Goal: Task Accomplishment & Management: Manage account settings

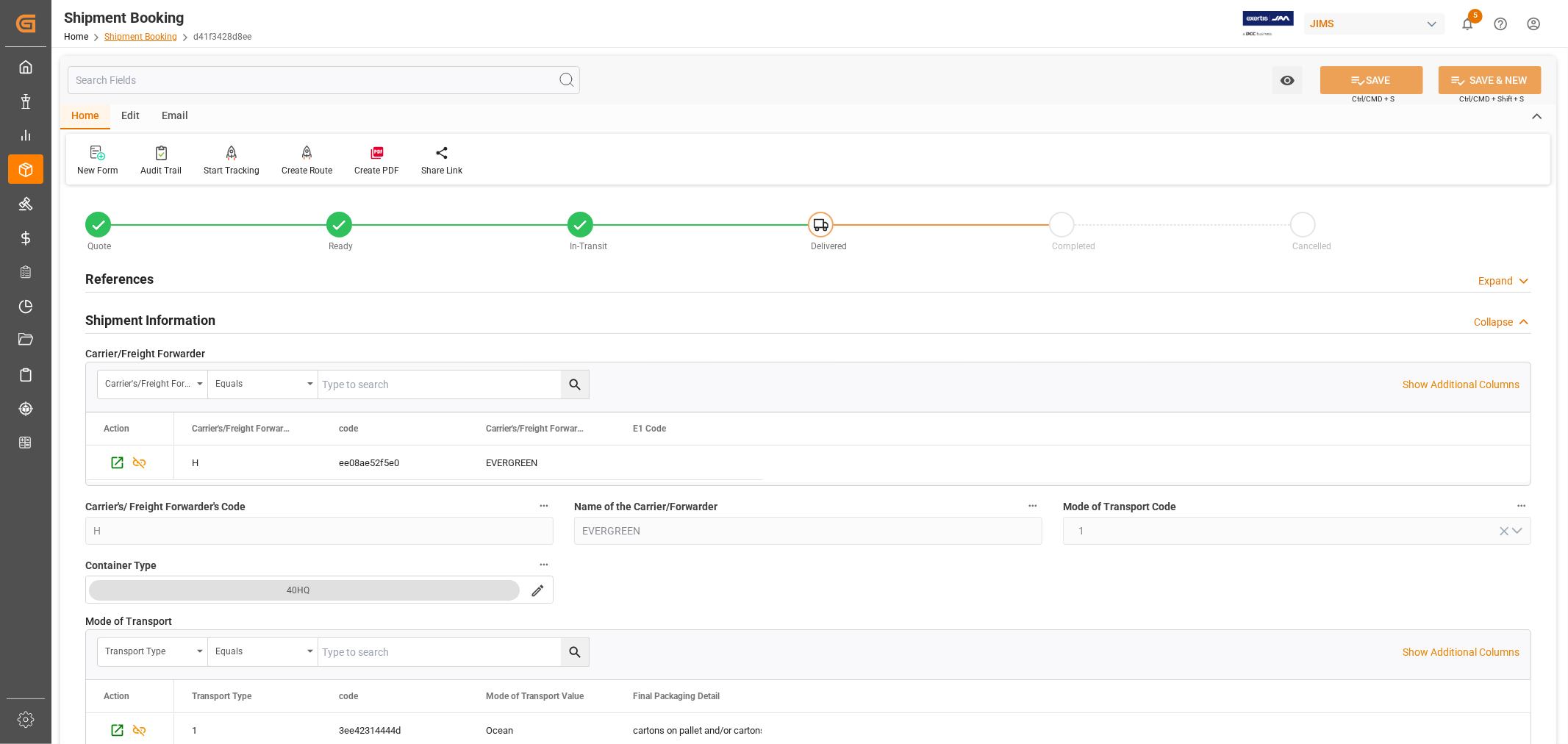
scroll to position [326, 0]
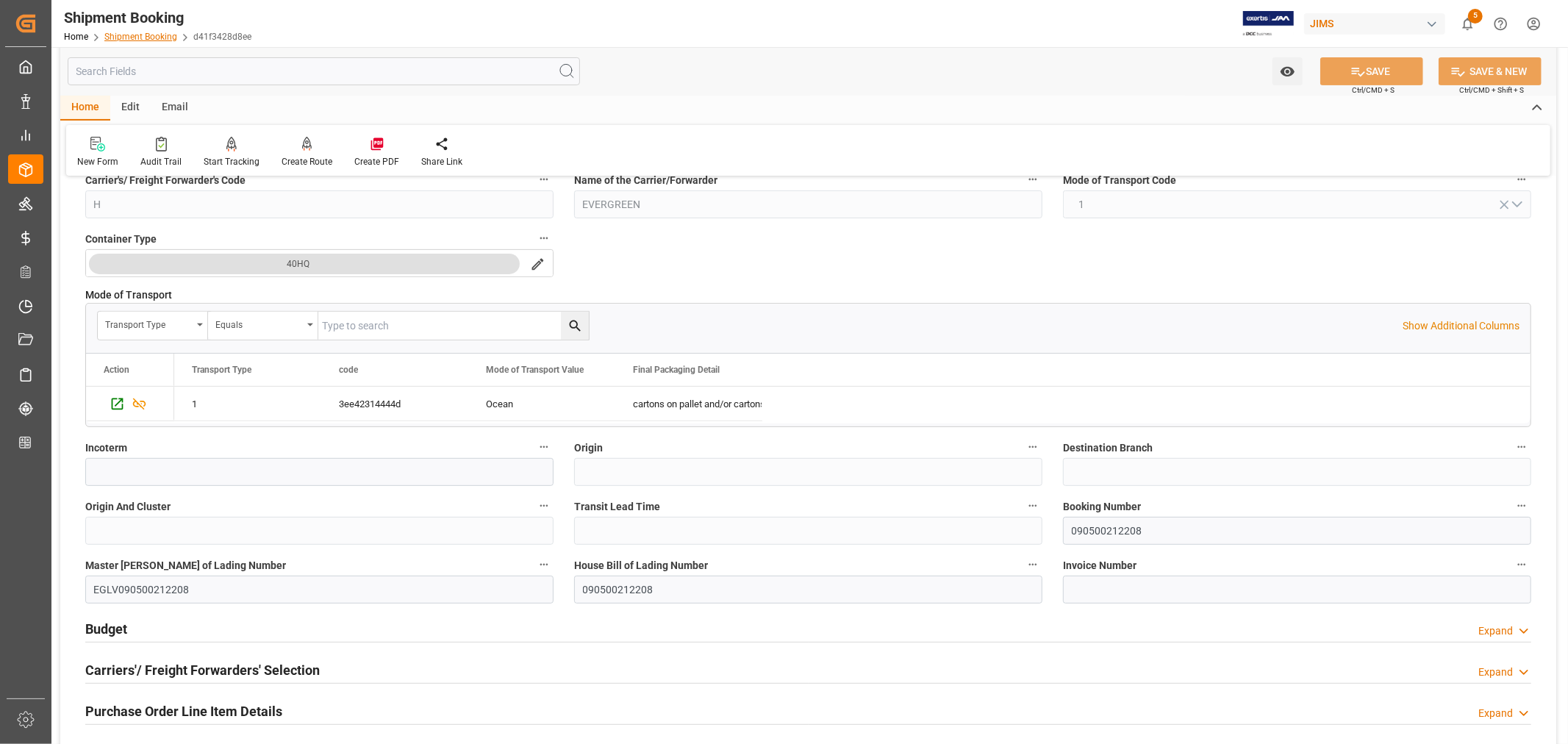
click at [146, 35] on link "Shipment Booking" at bounding box center [140, 37] width 73 height 11
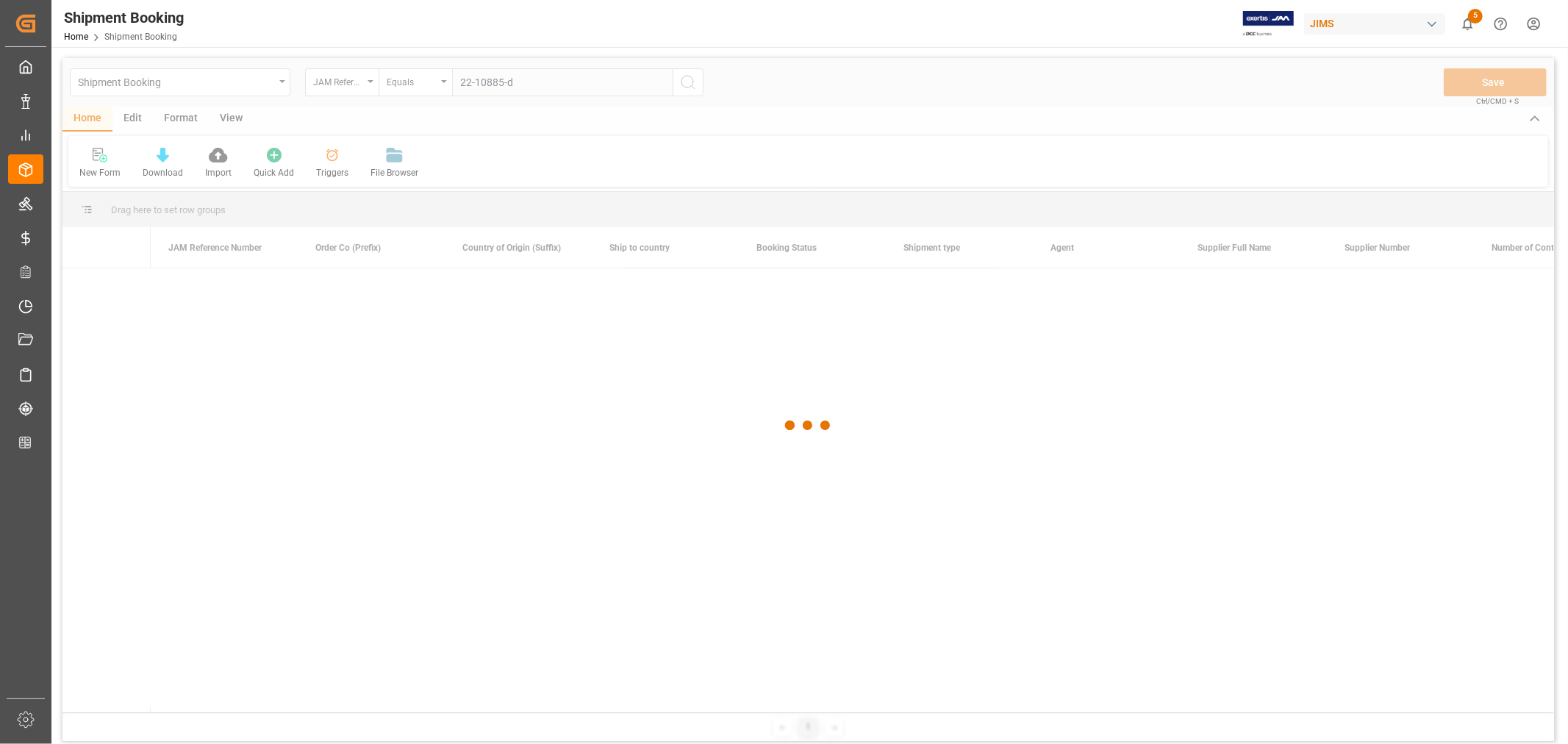
type input "22-10885-de"
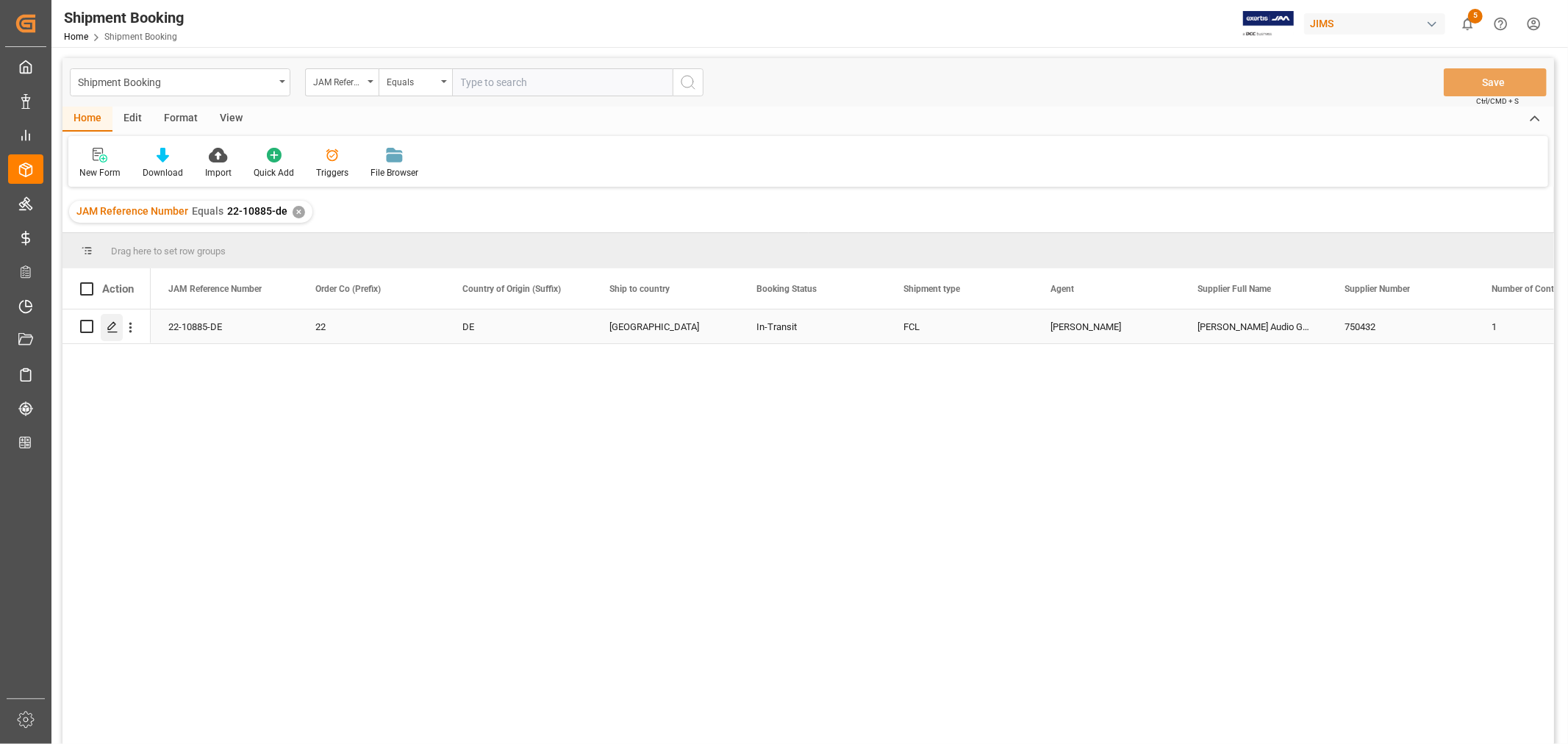
click at [115, 324] on polygon "Press SPACE to select this row." at bounding box center [112, 325] width 7 height 7
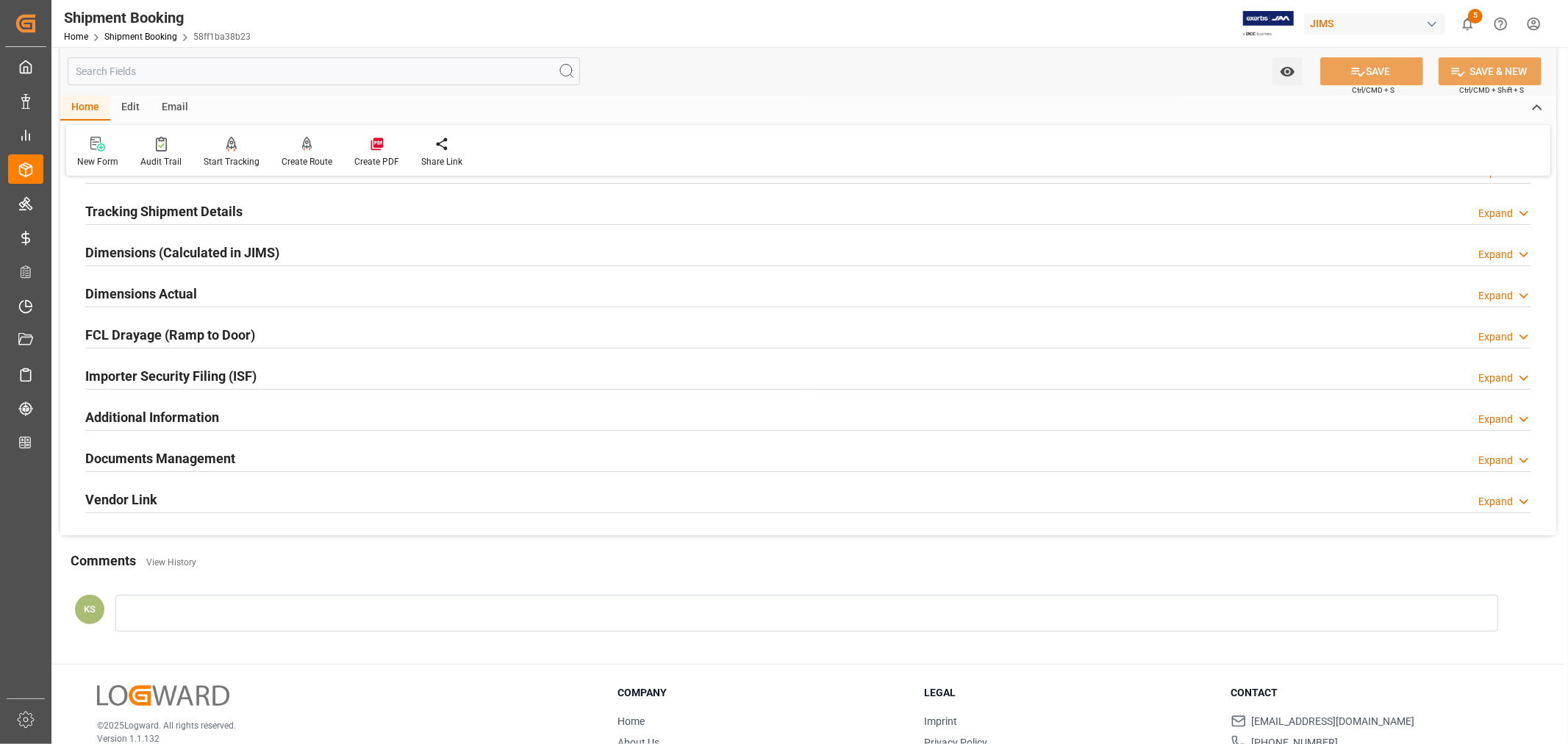
scroll to position [326, 0]
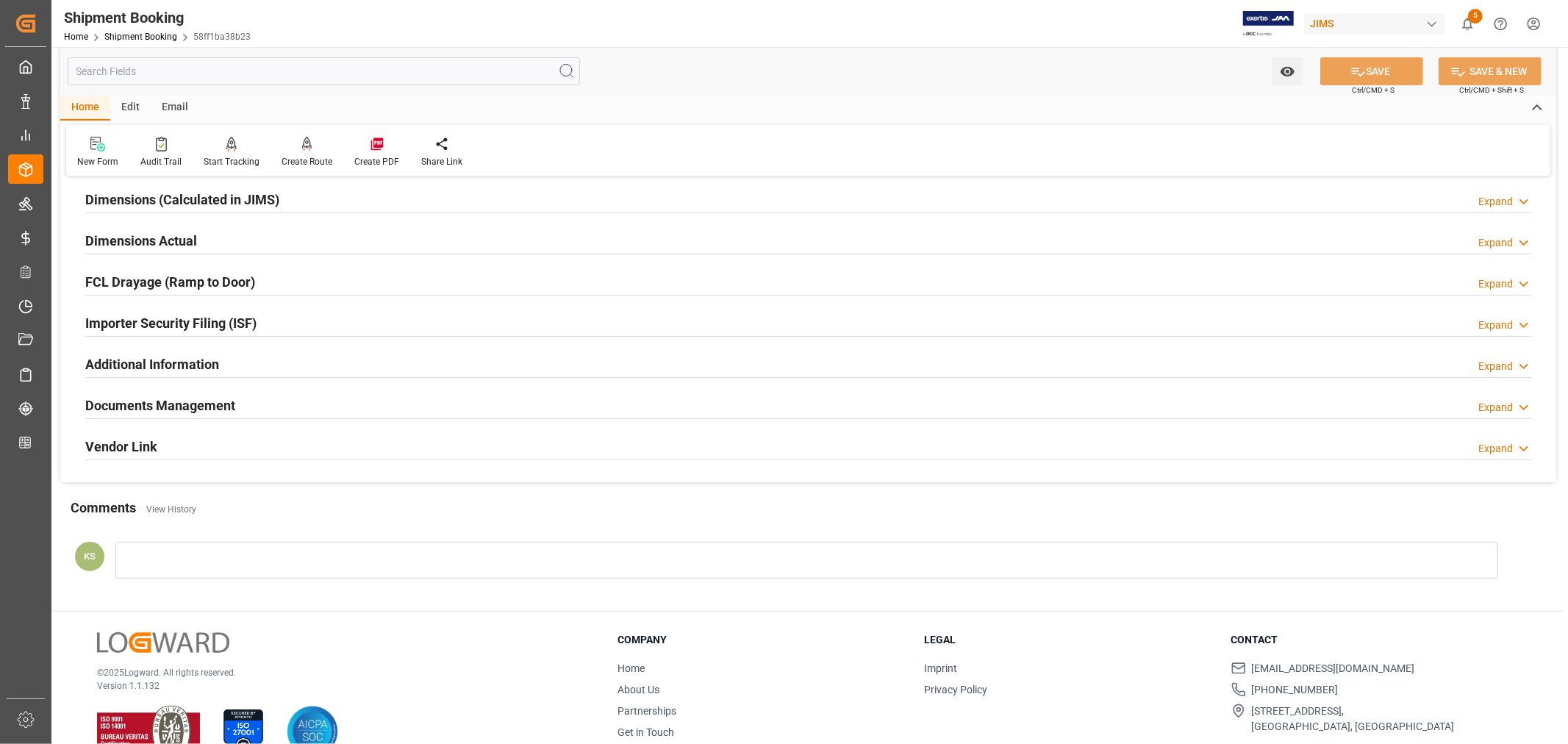
drag, startPoint x: 265, startPoint y: 398, endPoint x: 332, endPoint y: 406, distance: 67.5
click at [265, 397] on div "Documents Management Expand" at bounding box center [809, 405] width 1446 height 28
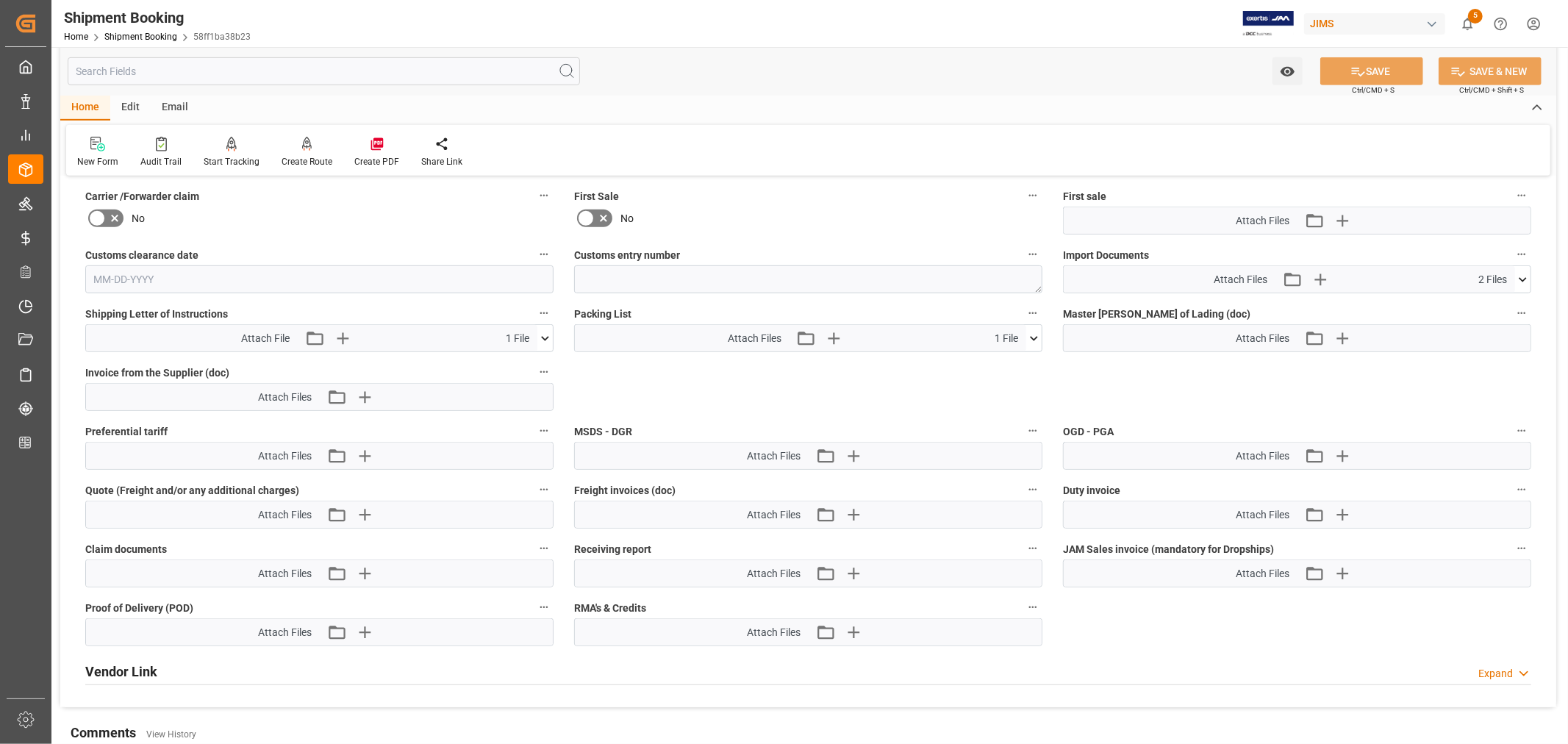
scroll to position [652, 0]
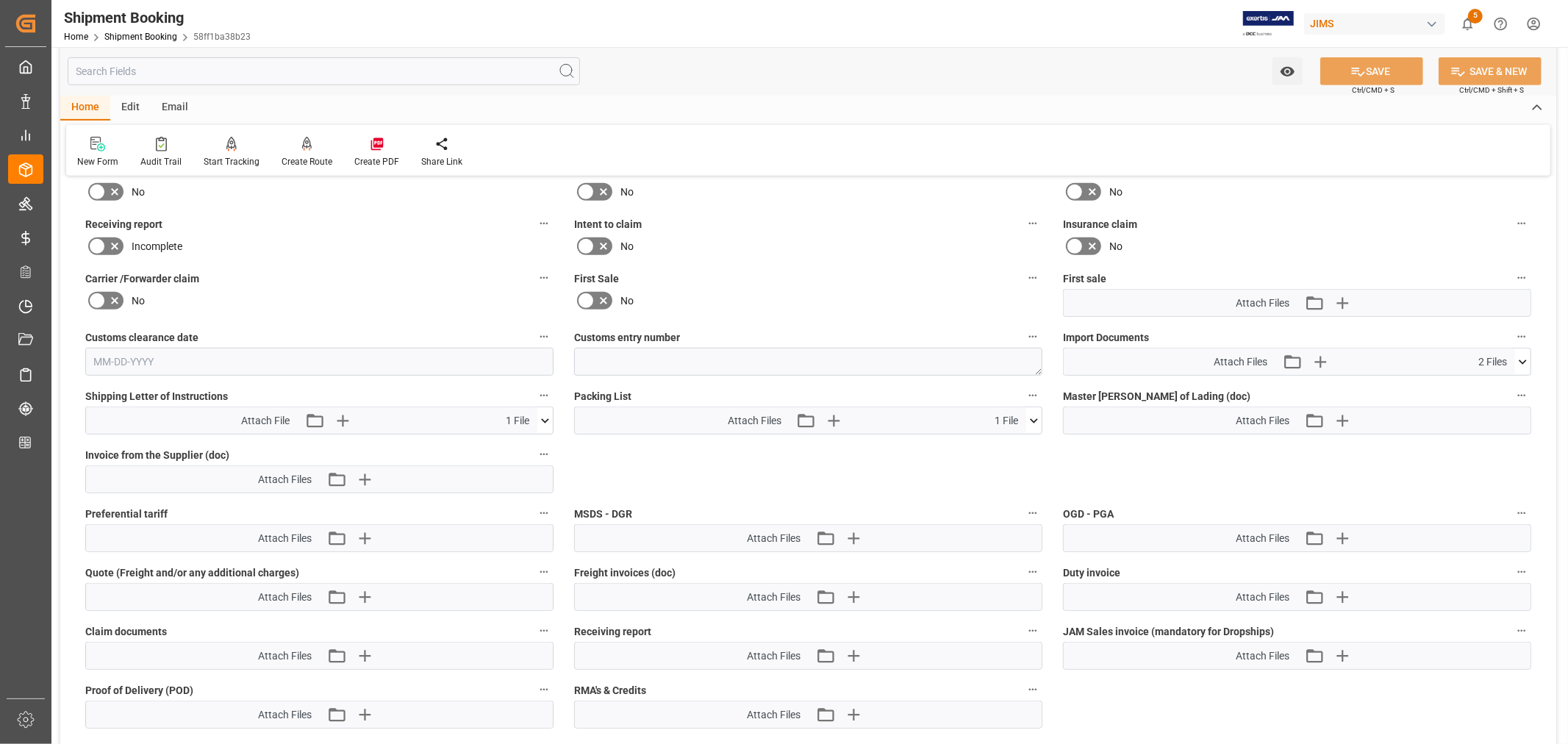
click at [1520, 360] on icon at bounding box center [1522, 361] width 8 height 4
click at [1320, 359] on icon "button" at bounding box center [1319, 361] width 24 height 24
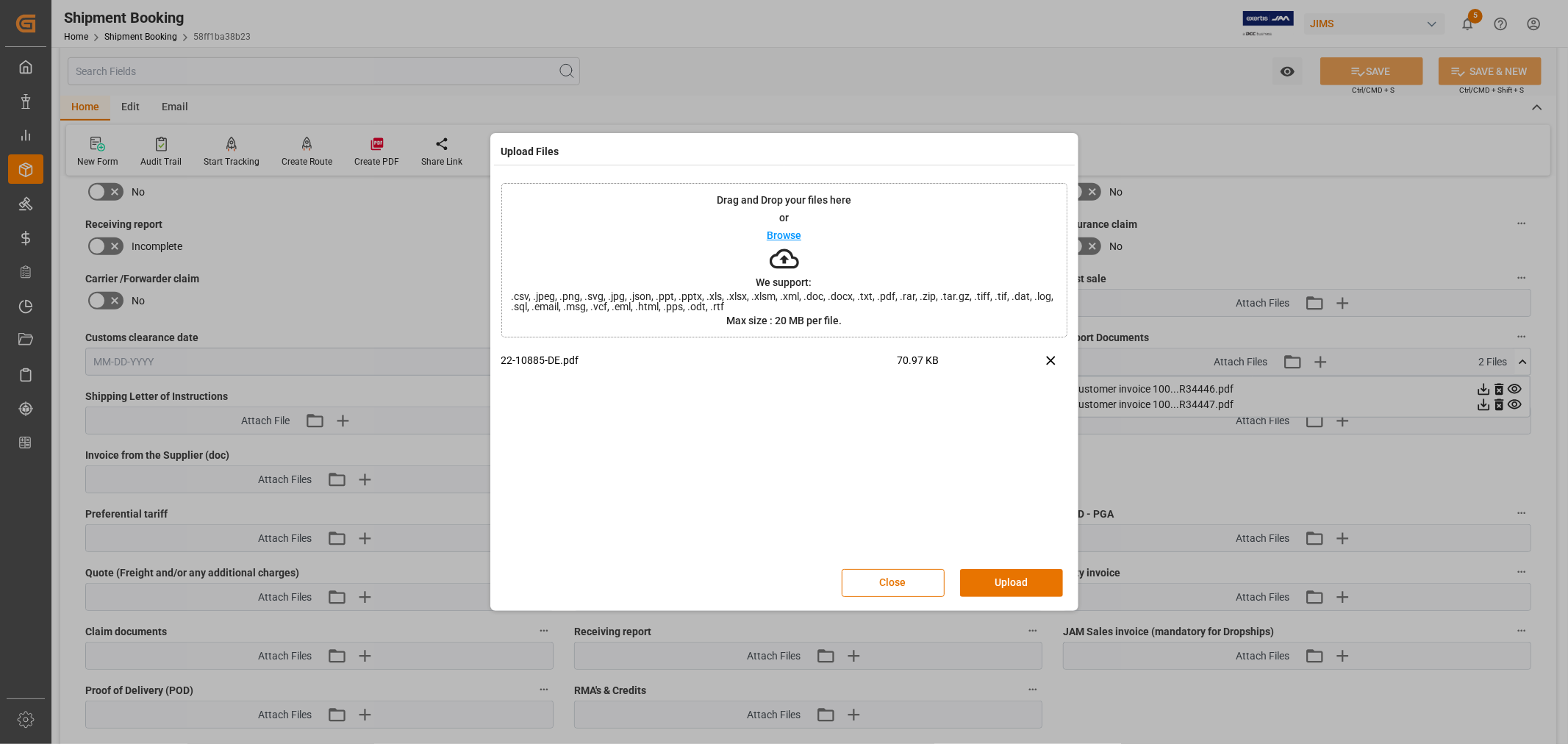
click at [997, 577] on button "Upload" at bounding box center [1012, 583] width 103 height 28
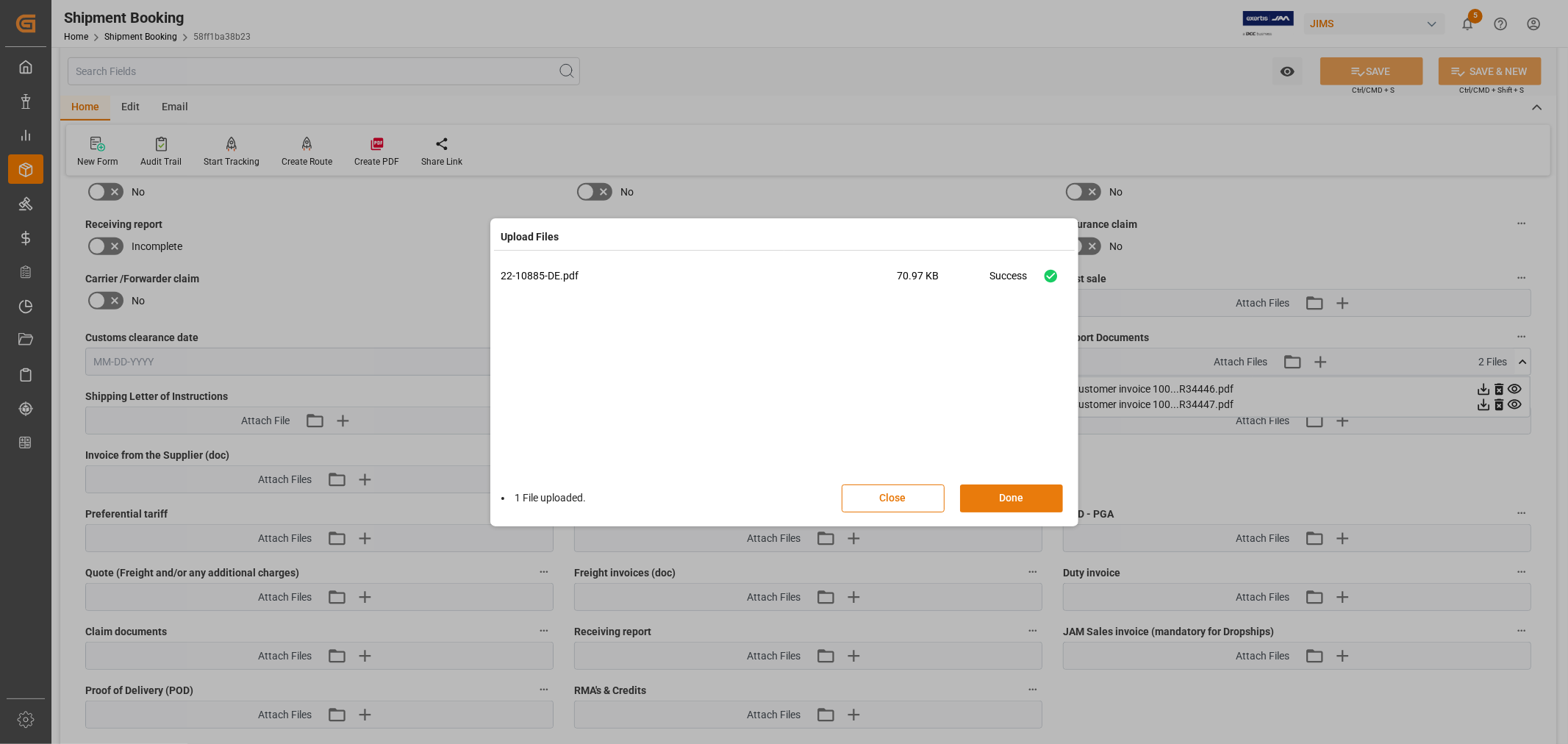
click at [1008, 496] on button "Done" at bounding box center [1012, 498] width 103 height 28
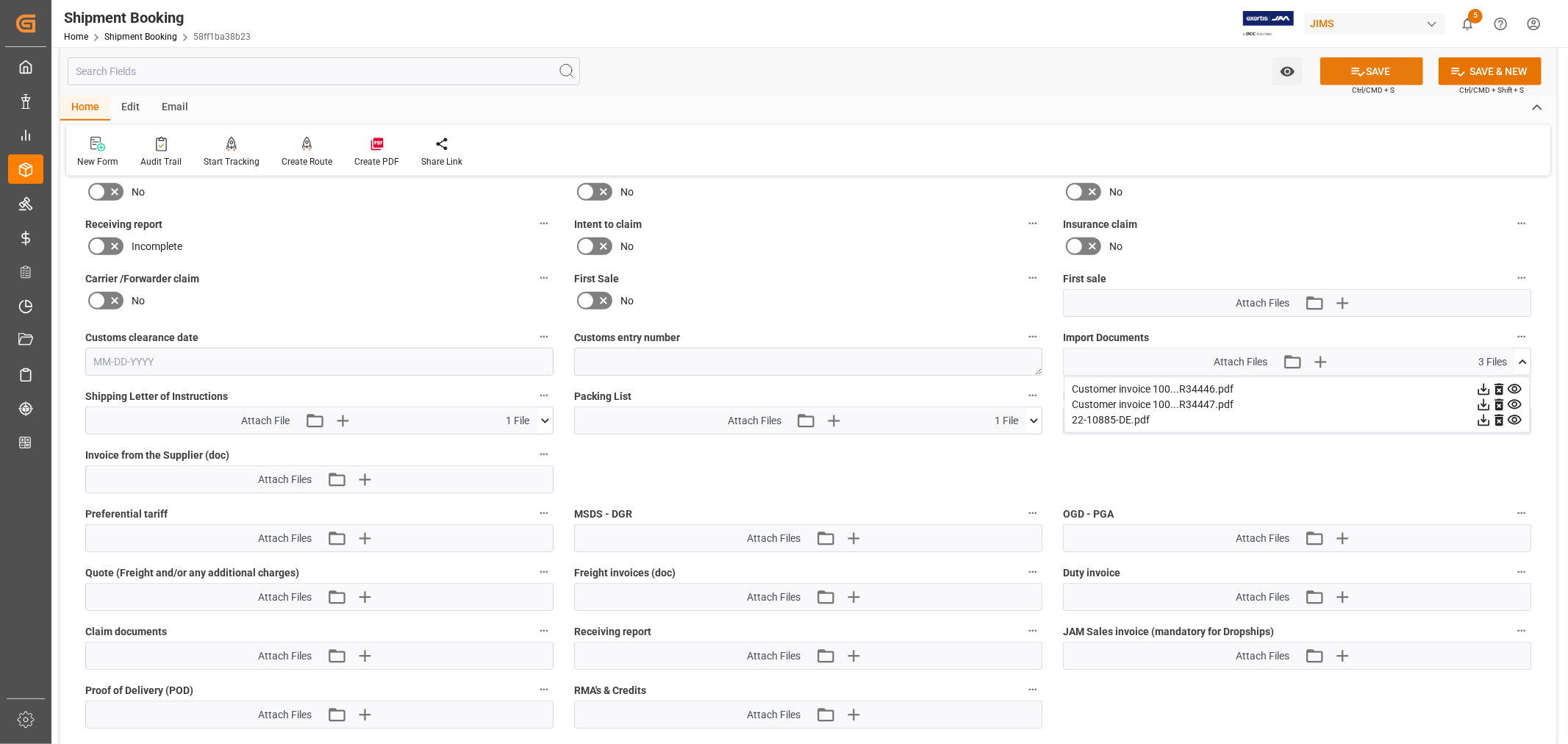
click at [1370, 67] on button "SAVE" at bounding box center [1371, 71] width 103 height 28
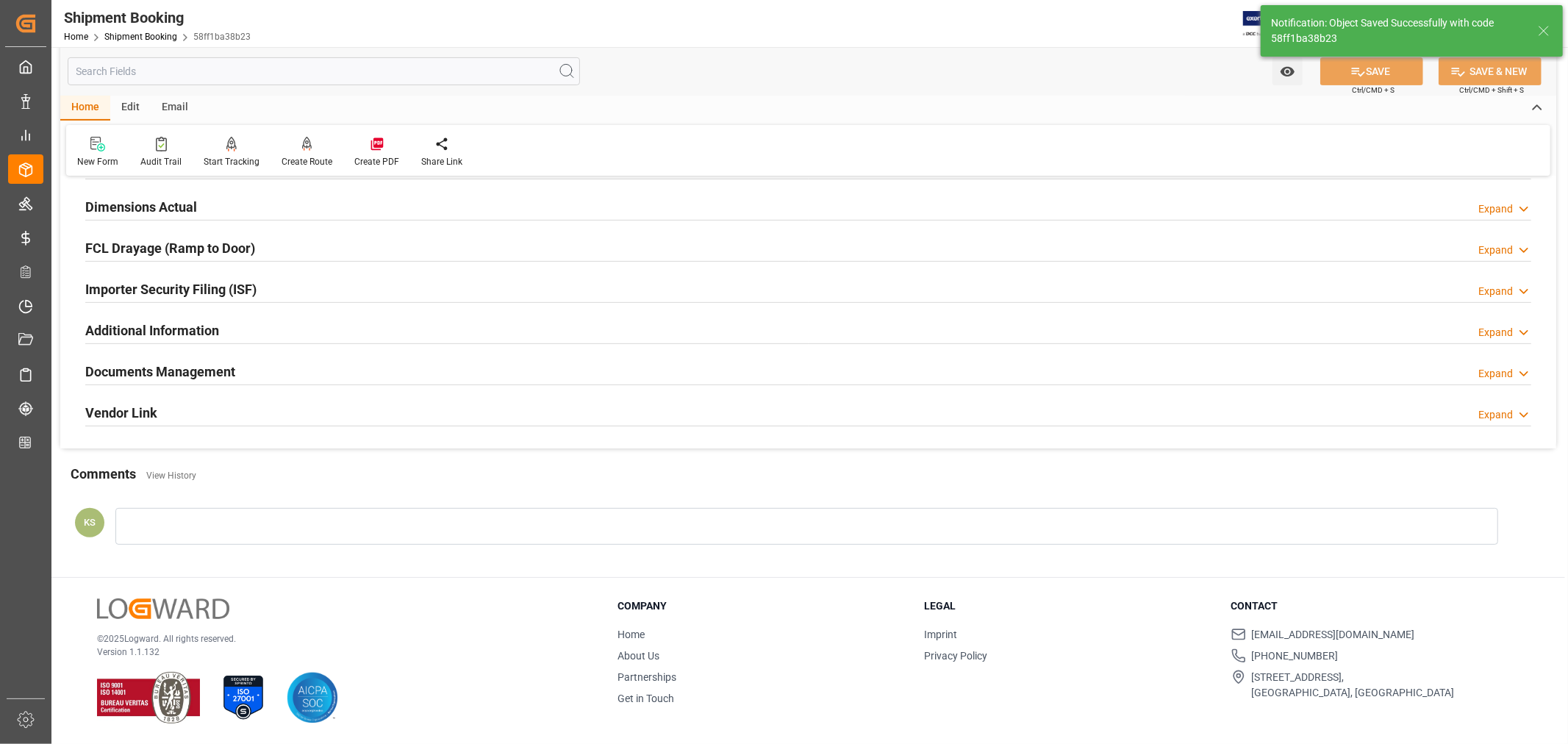
scroll to position [361, 0]
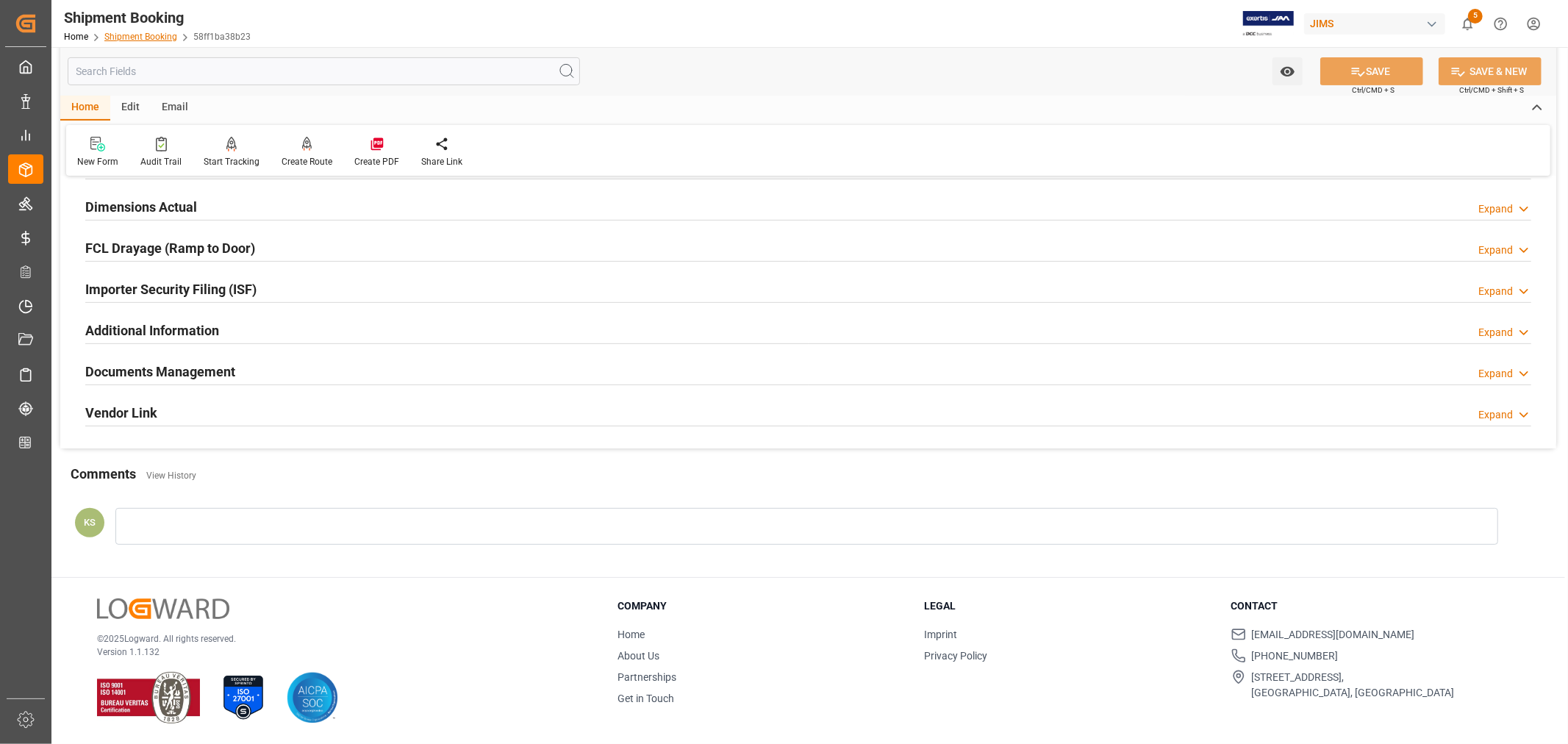
click at [132, 34] on link "Shipment Booking" at bounding box center [140, 37] width 73 height 11
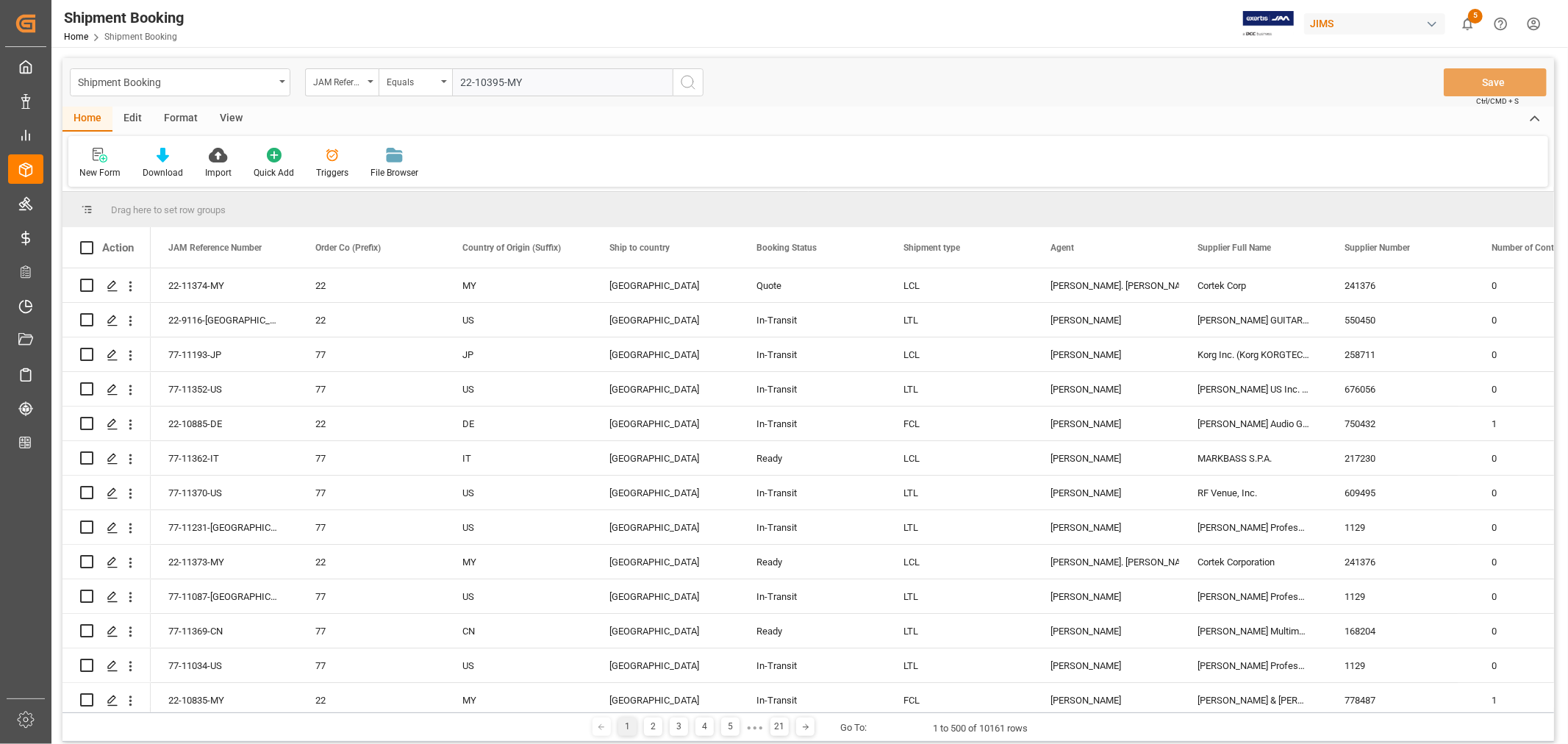
type input "22-10395-MY"
click at [687, 82] on icon "search button" at bounding box center [688, 82] width 18 height 18
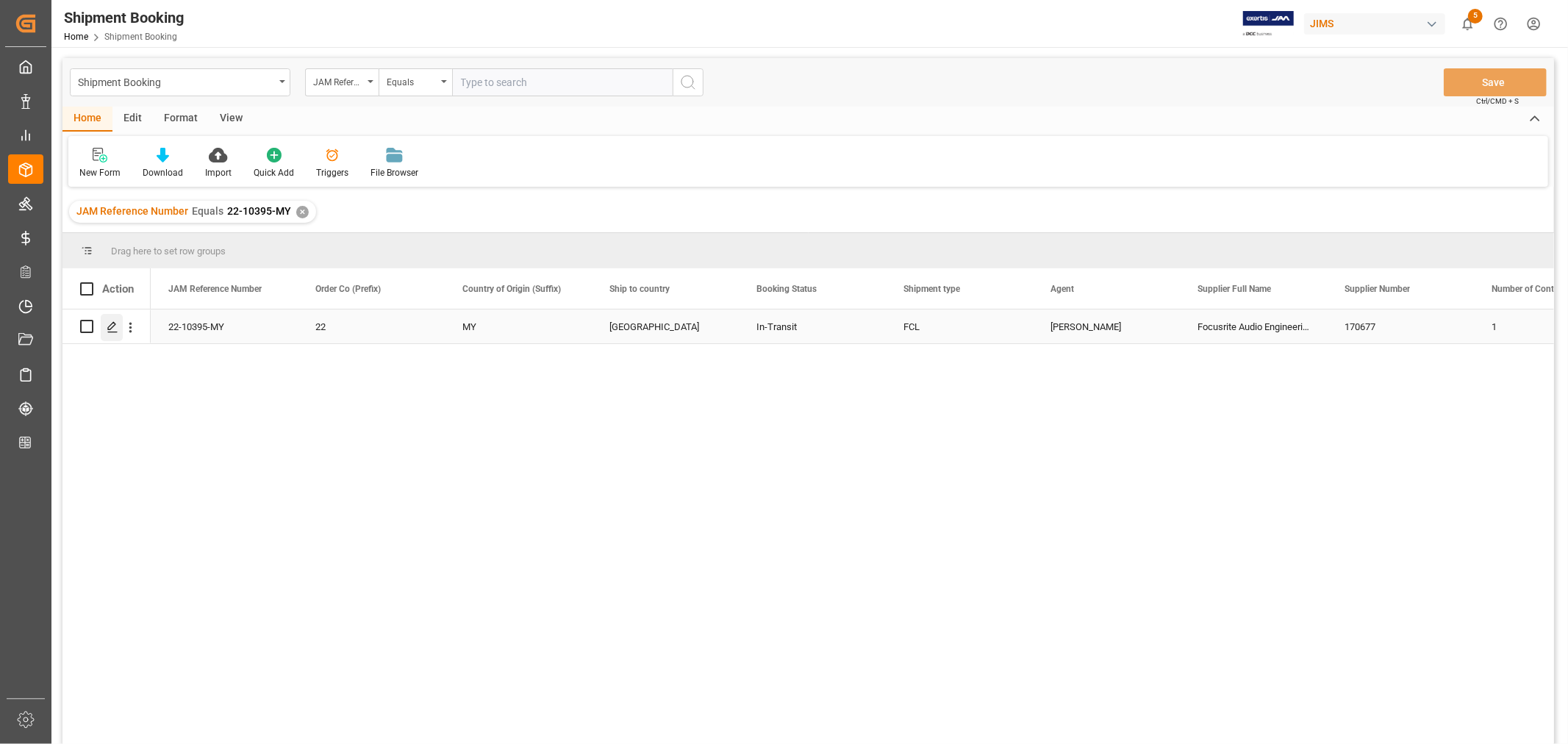
click at [113, 328] on icon "Press SPACE to select this row." at bounding box center [112, 326] width 11 height 11
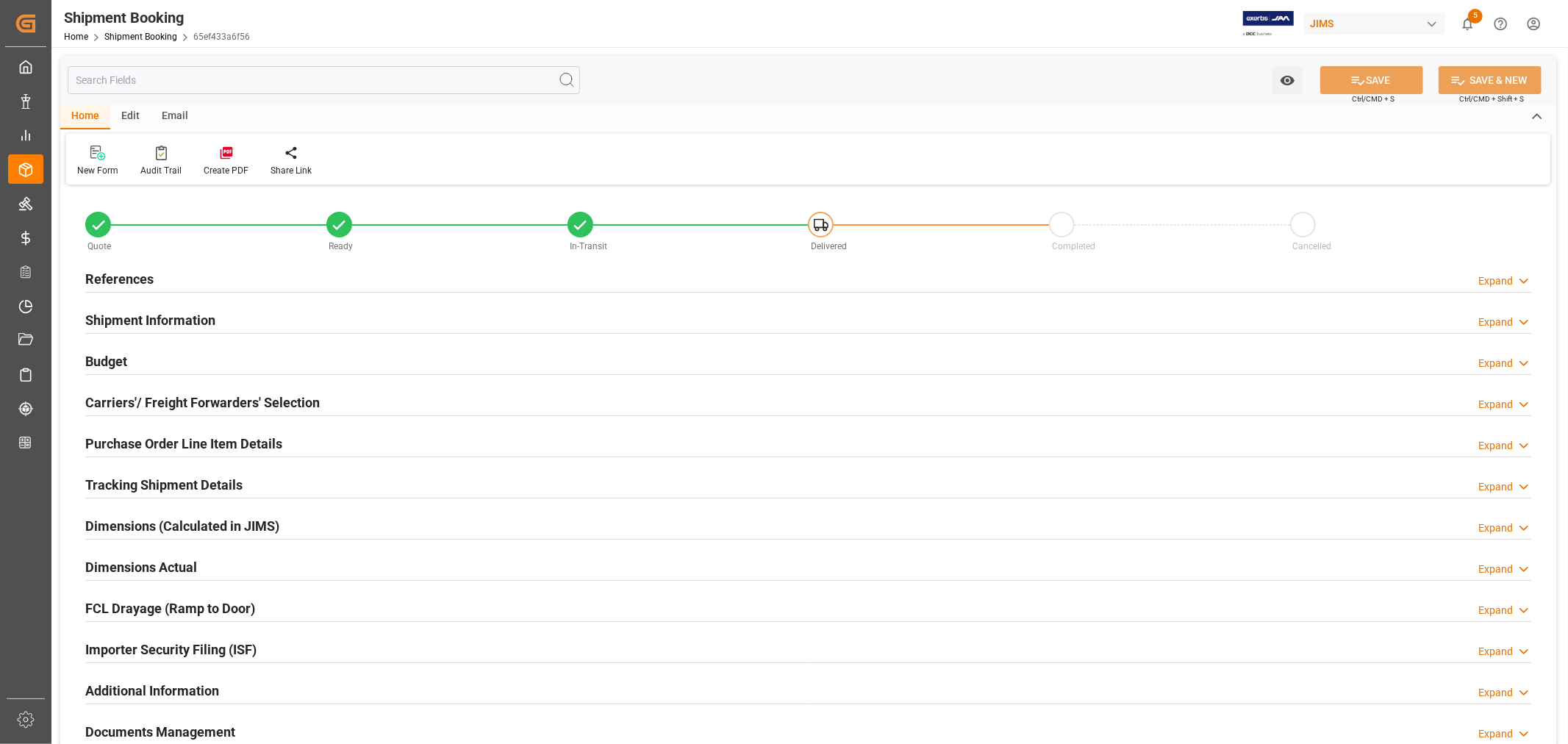
type input "65"
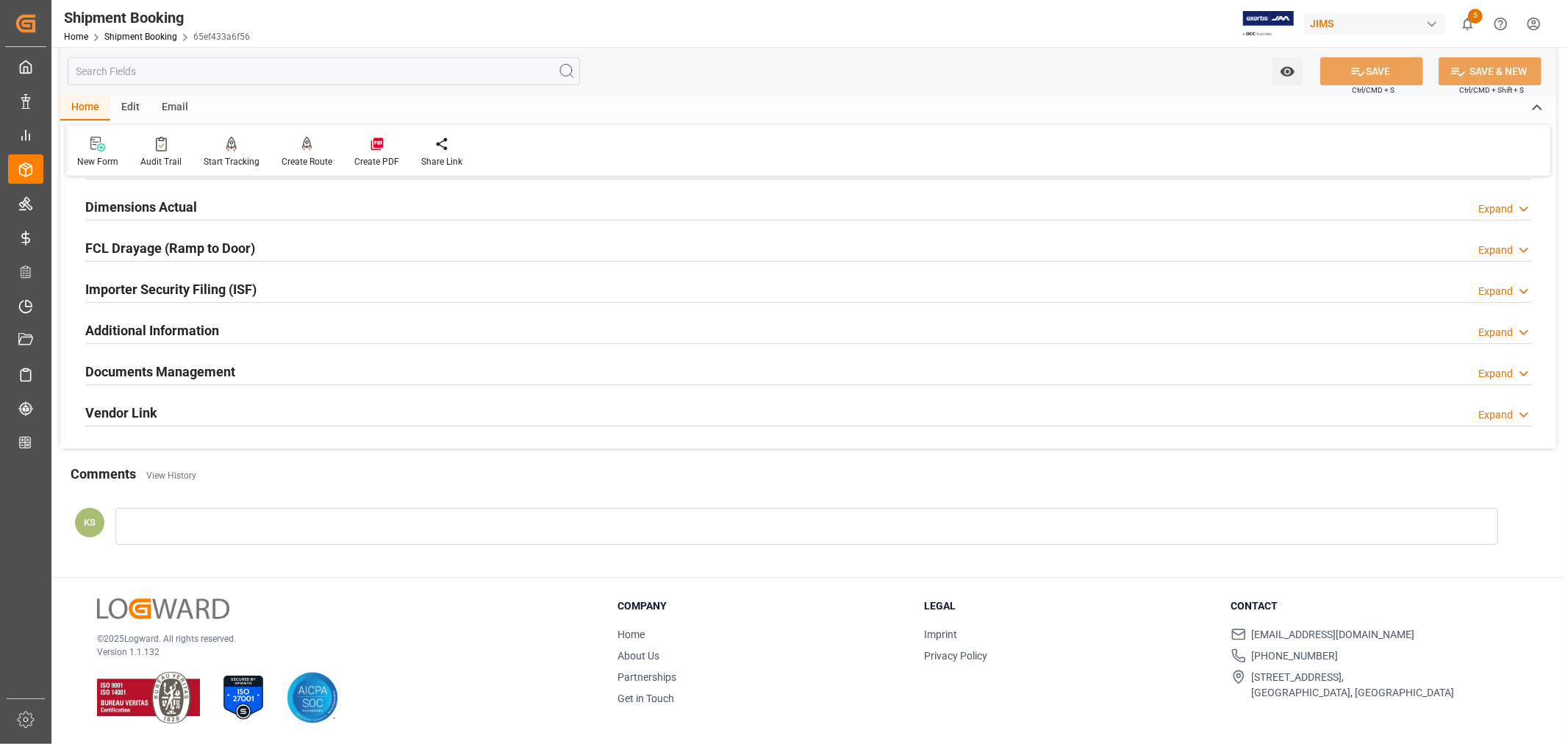
scroll to position [361, 0]
click at [230, 365] on h2 "Documents Management" at bounding box center [161, 371] width 150 height 20
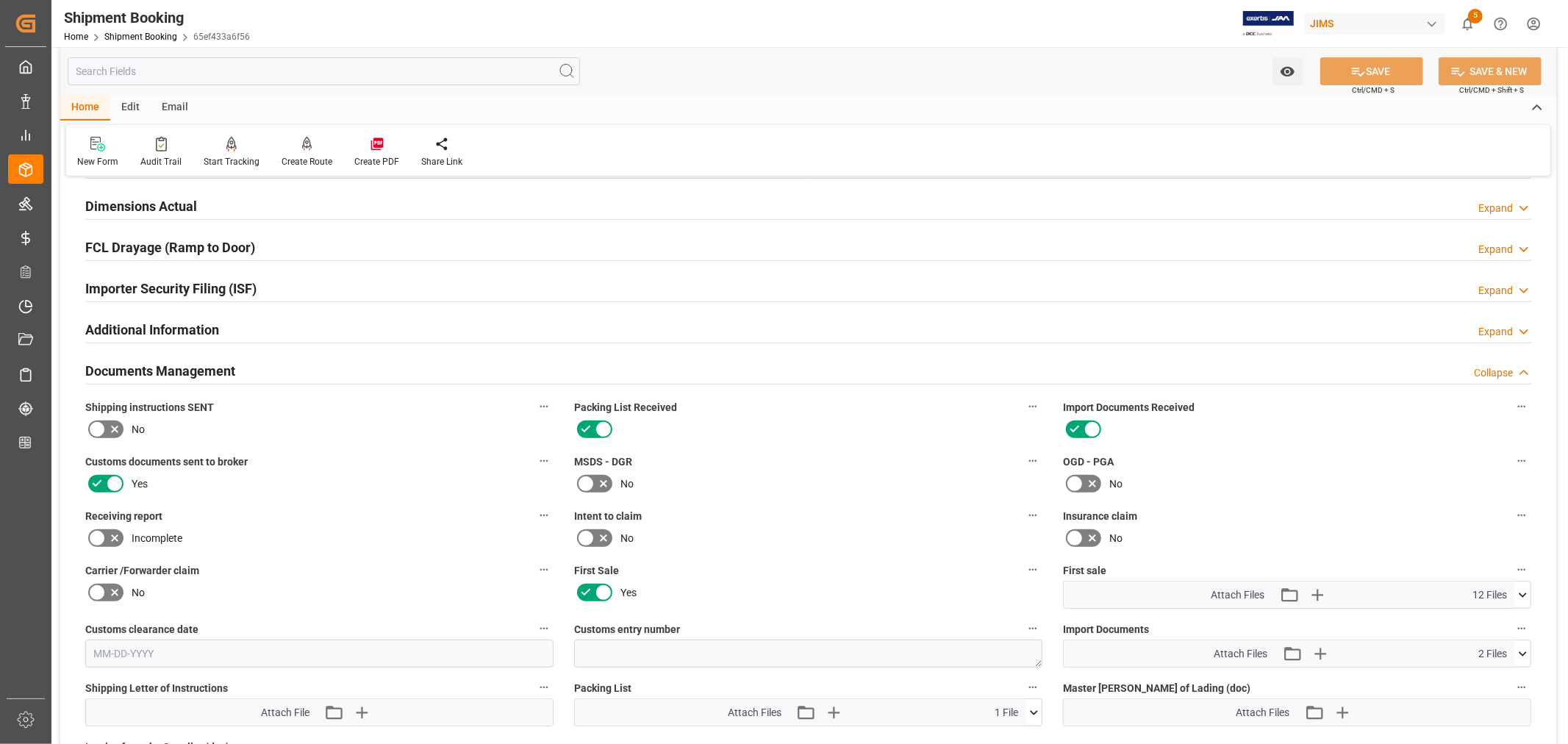
click at [223, 369] on h2 "Documents Management" at bounding box center [161, 370] width 150 height 20
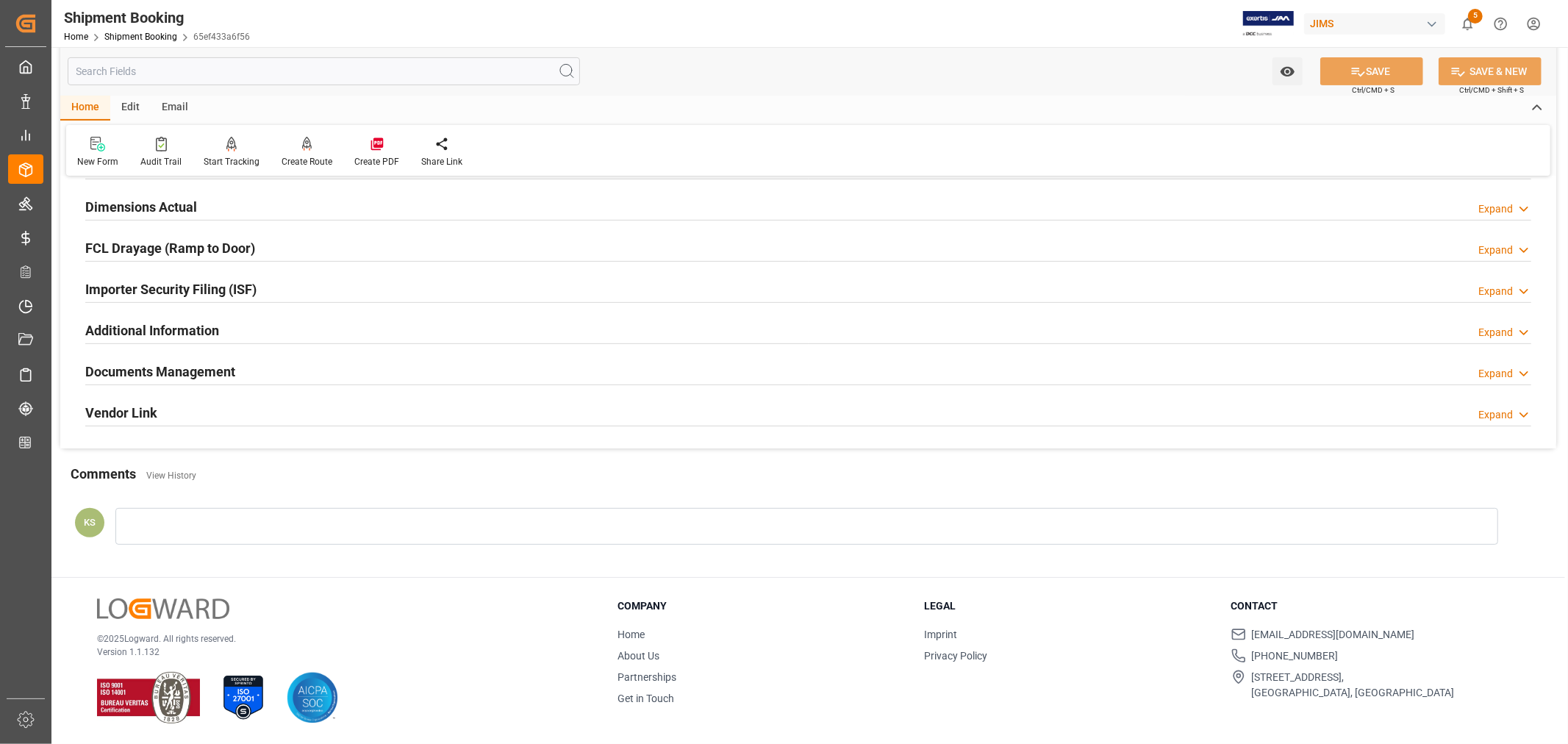
click at [223, 369] on h2 "Documents Management" at bounding box center [161, 371] width 150 height 20
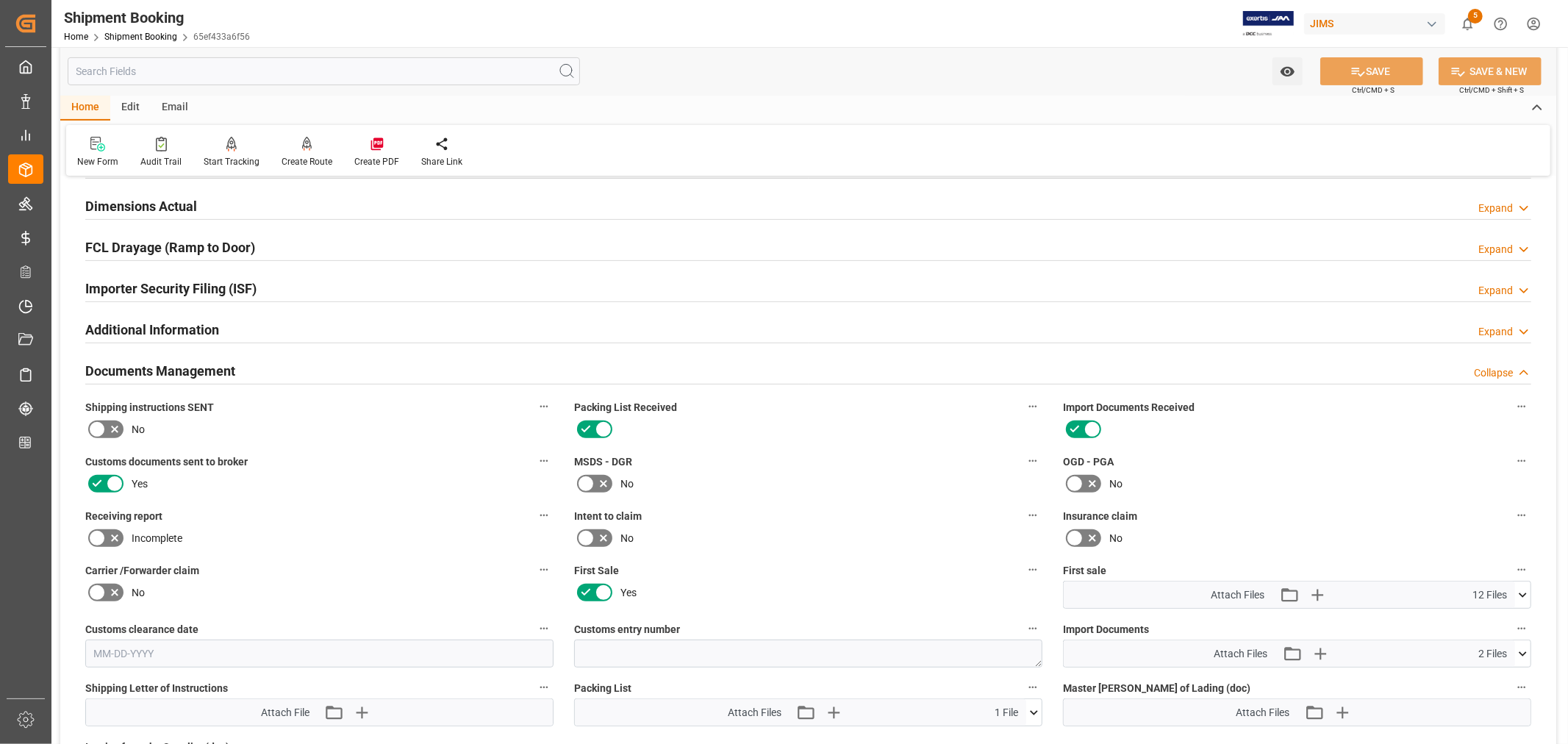
click at [223, 369] on h2 "Documents Management" at bounding box center [161, 370] width 150 height 20
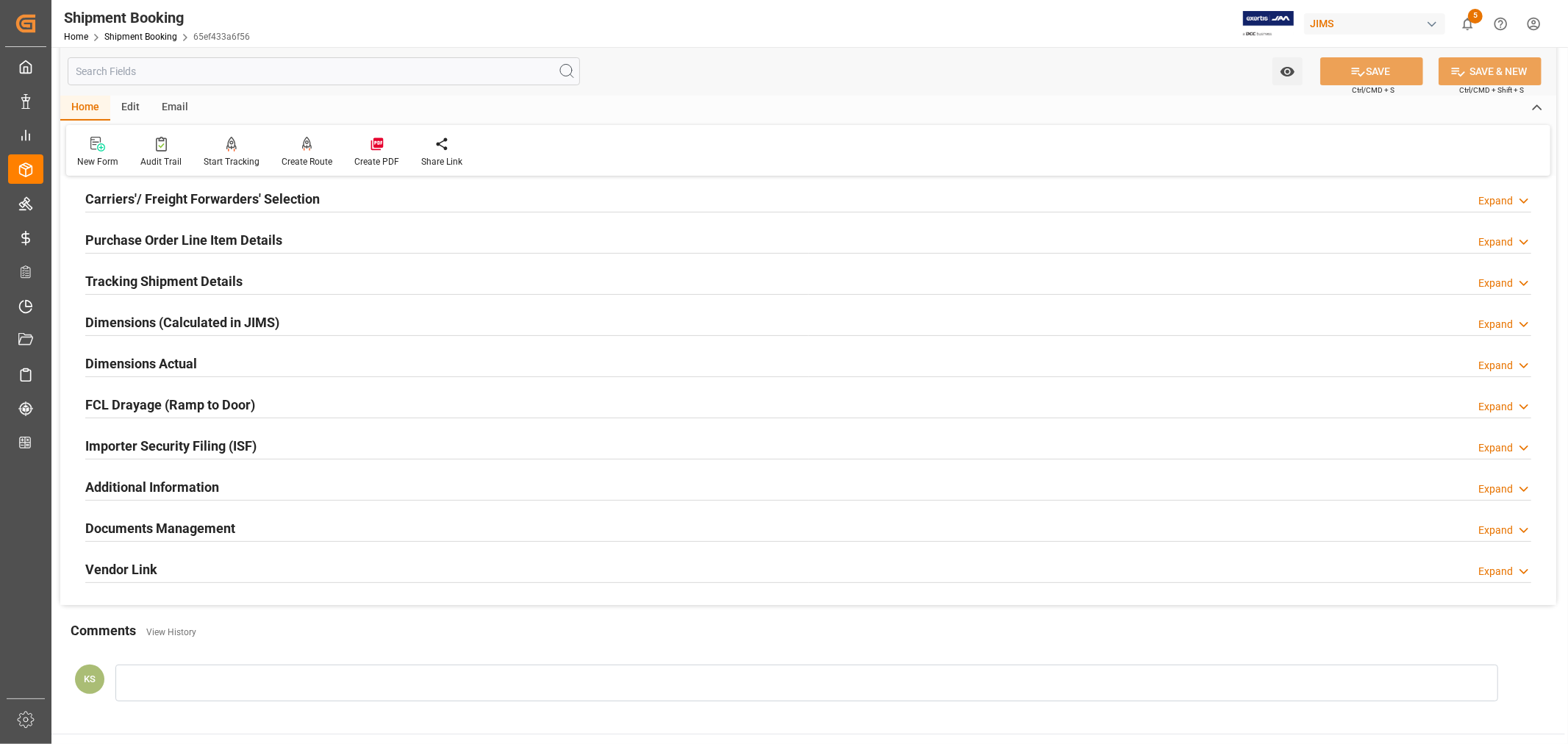
scroll to position [115, 0]
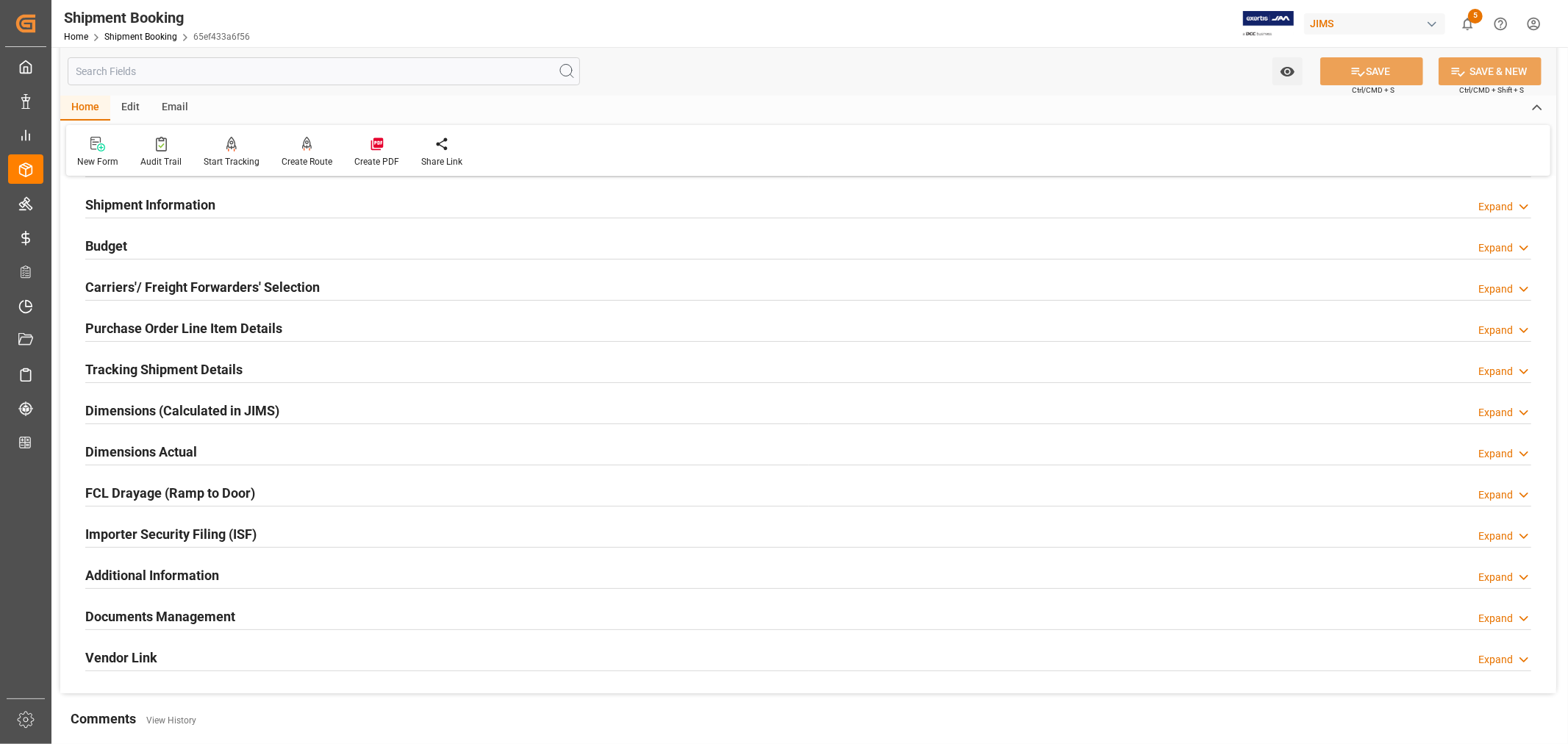
click at [249, 524] on h2 "Importer Security Filing (ISF)" at bounding box center [171, 533] width 171 height 20
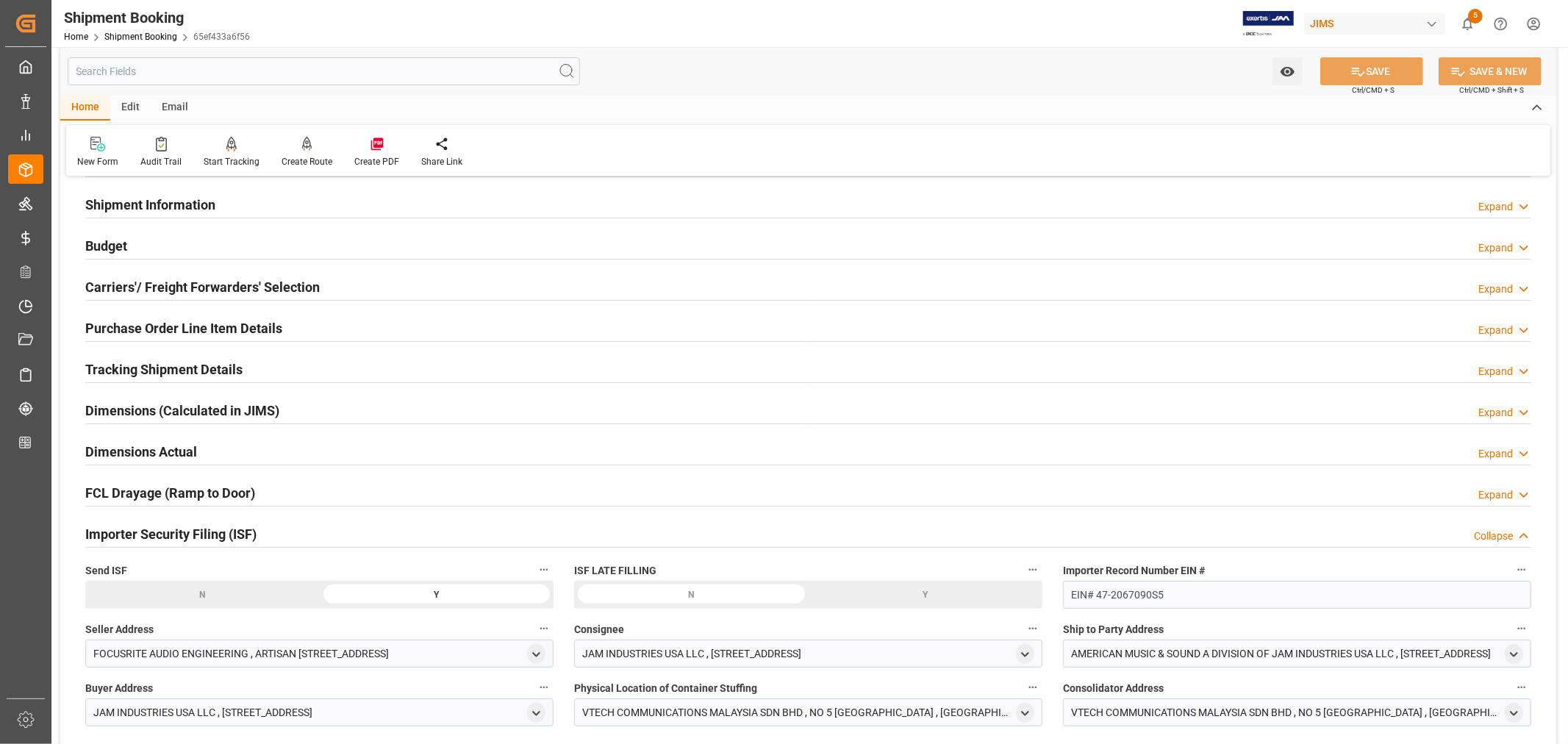
click at [249, 524] on h2 "Importer Security Filing (ISF)" at bounding box center [171, 533] width 171 height 20
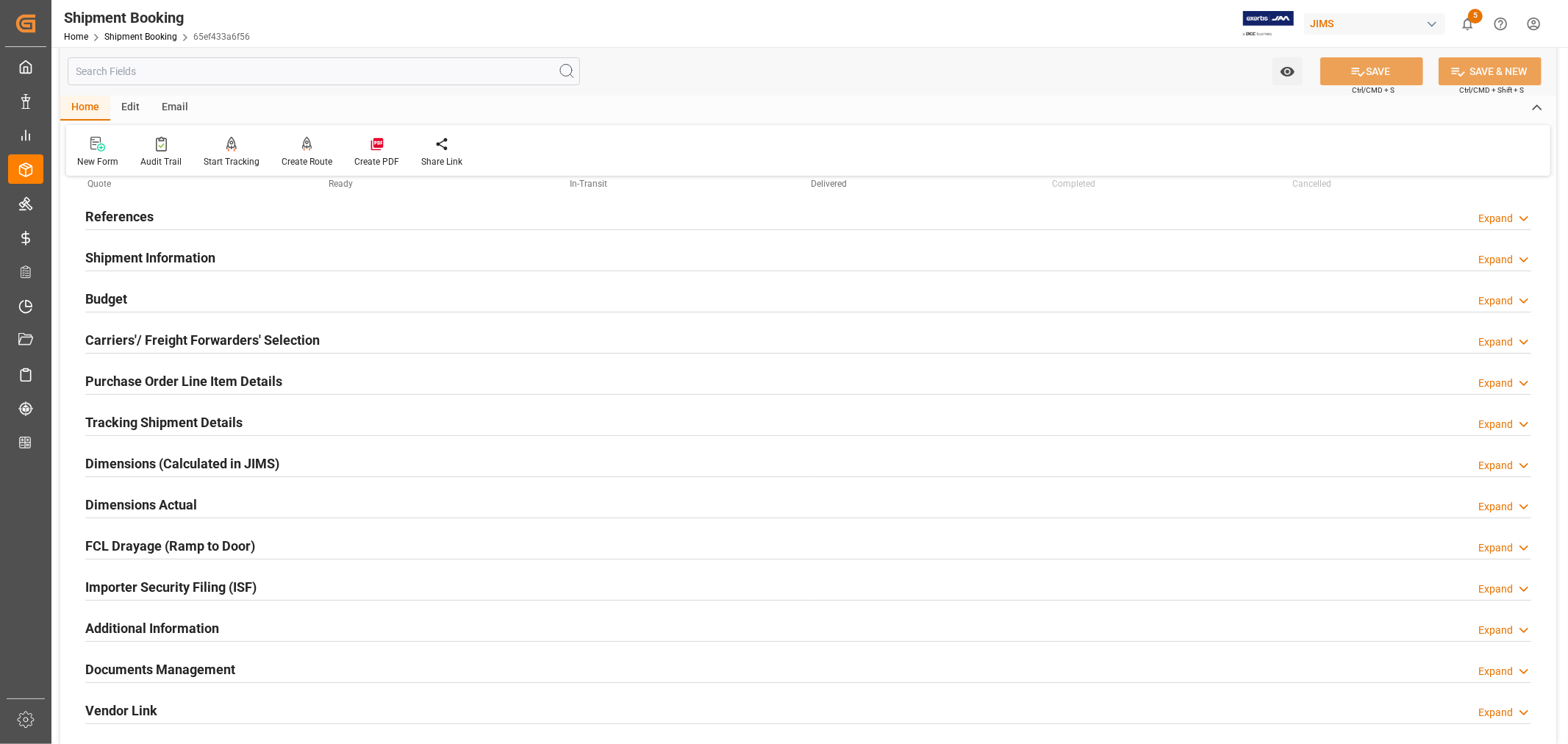
scroll to position [0, 0]
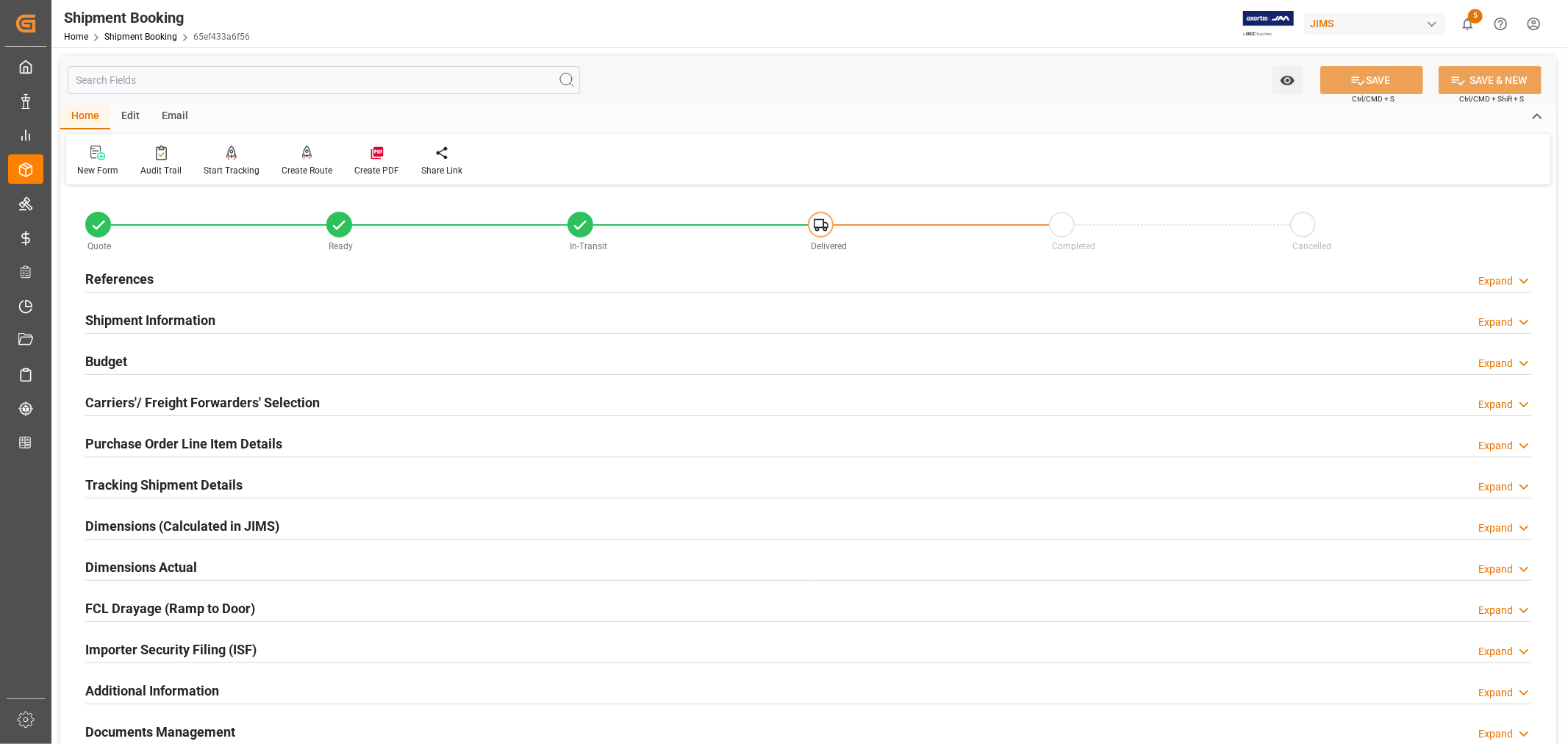
click at [199, 322] on h2 "Shipment Information" at bounding box center [151, 320] width 131 height 20
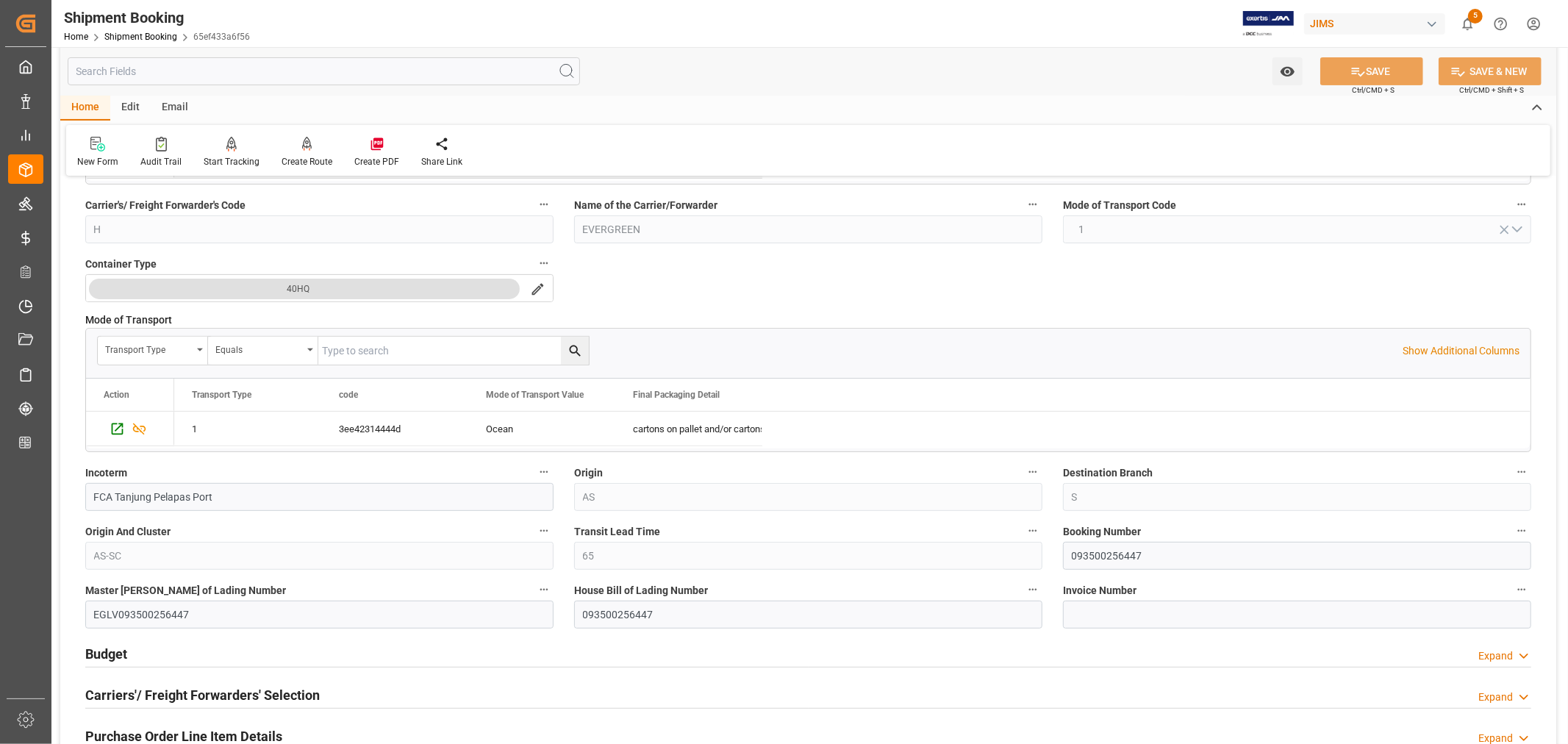
scroll to position [326, 0]
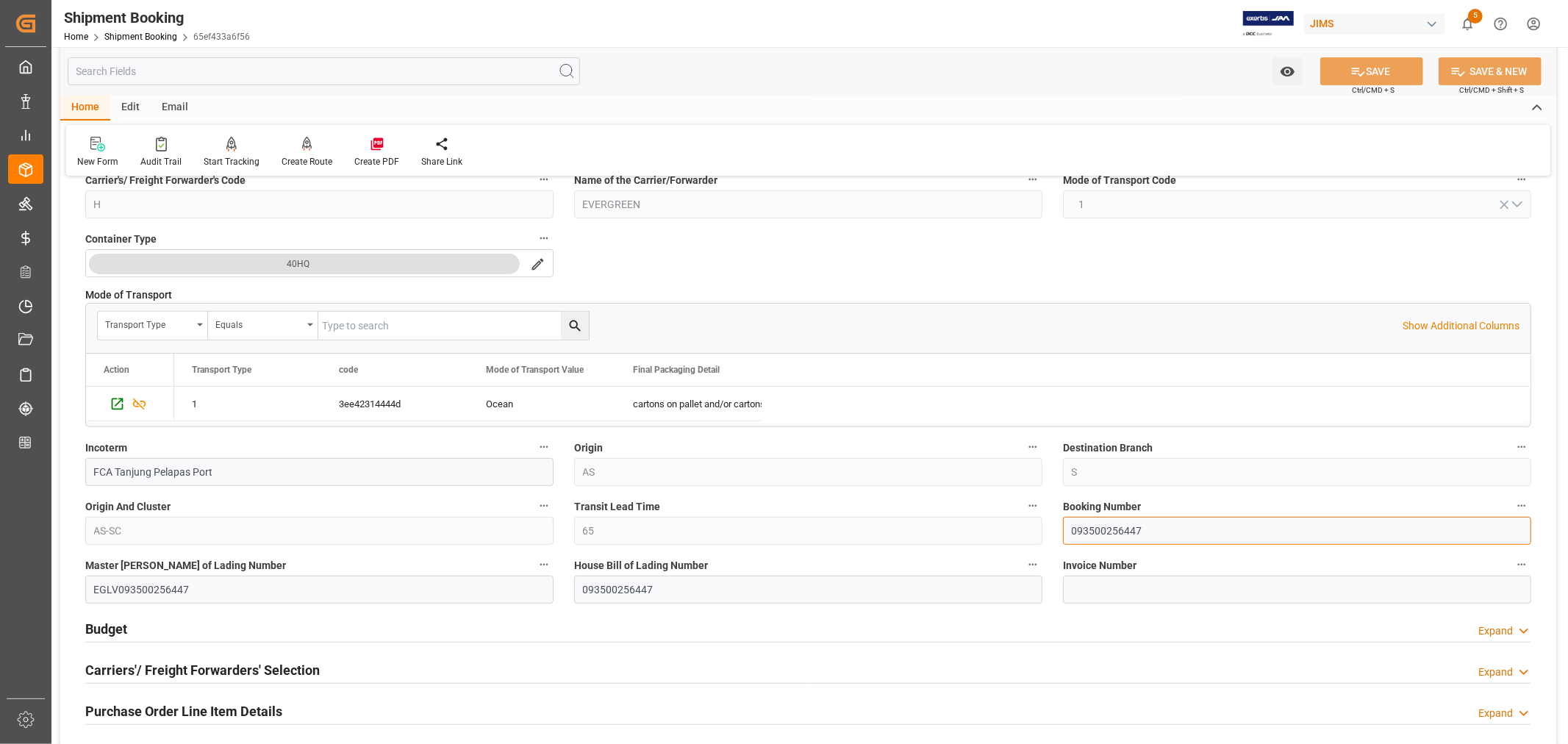
click at [1096, 532] on input "093500256447" at bounding box center [1297, 531] width 468 height 28
click at [148, 33] on link "Shipment Booking" at bounding box center [140, 37] width 73 height 11
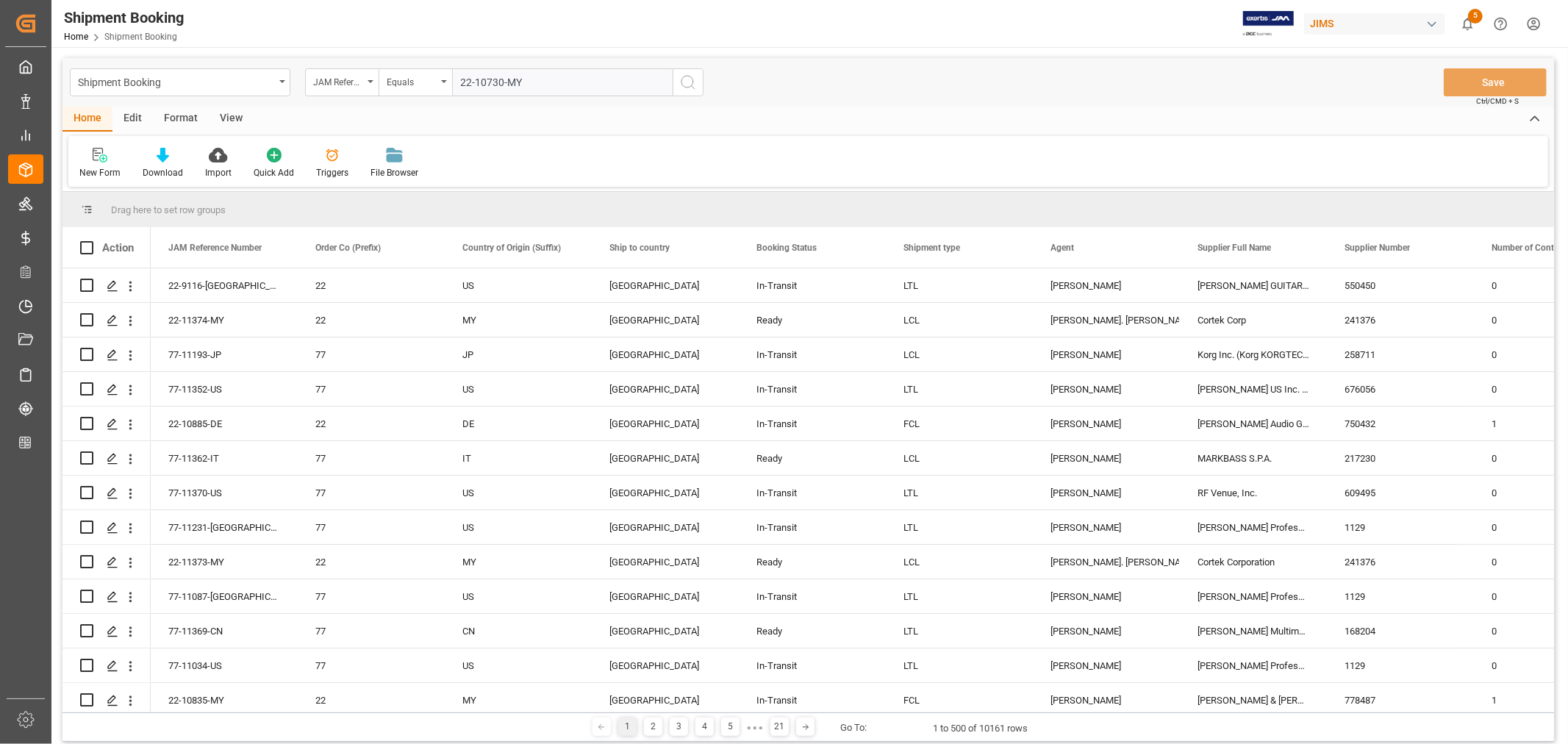
type input "22-10730-MY"
click at [688, 82] on icon "search button" at bounding box center [688, 82] width 18 height 18
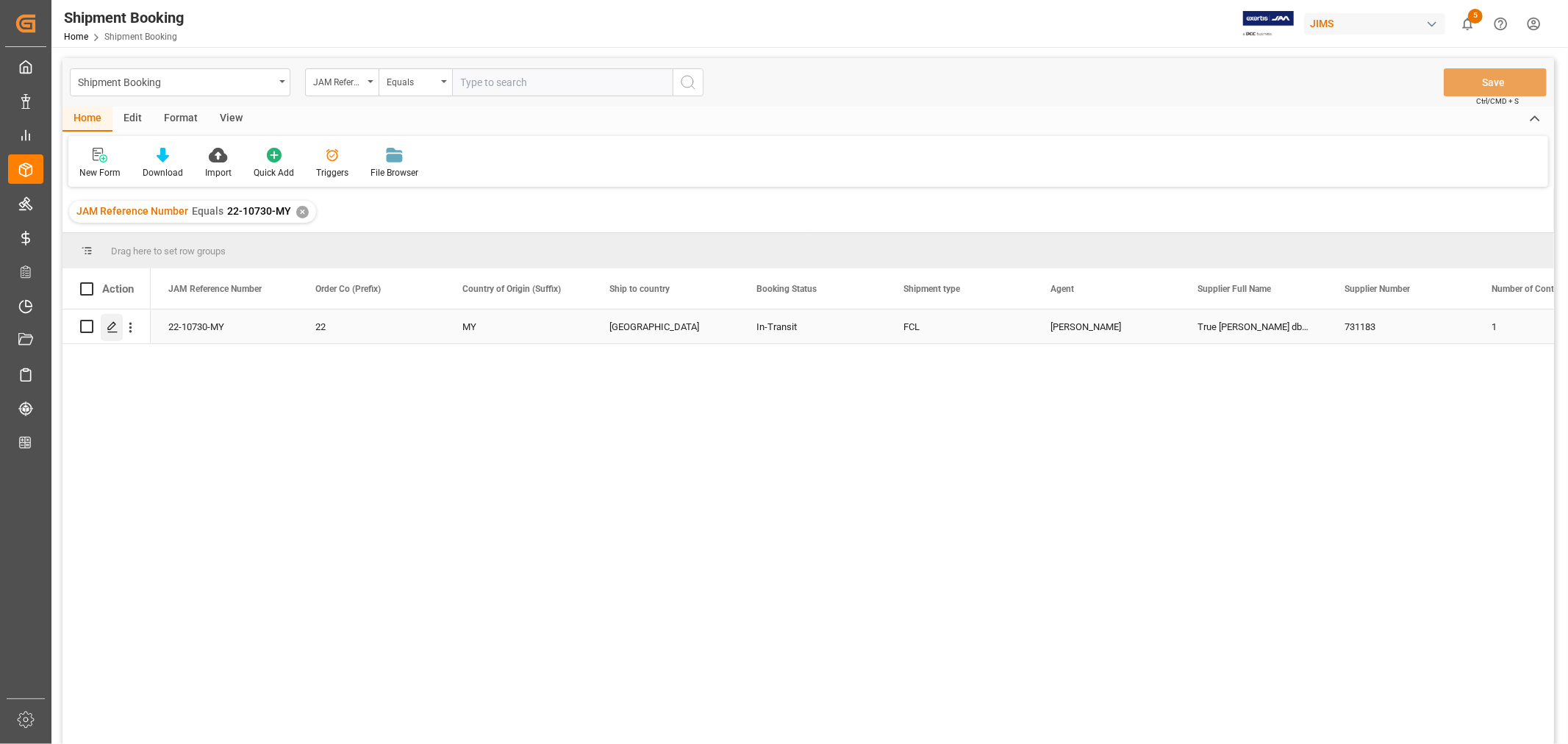
click at [108, 324] on icon "Press SPACE to select this row." at bounding box center [112, 326] width 11 height 11
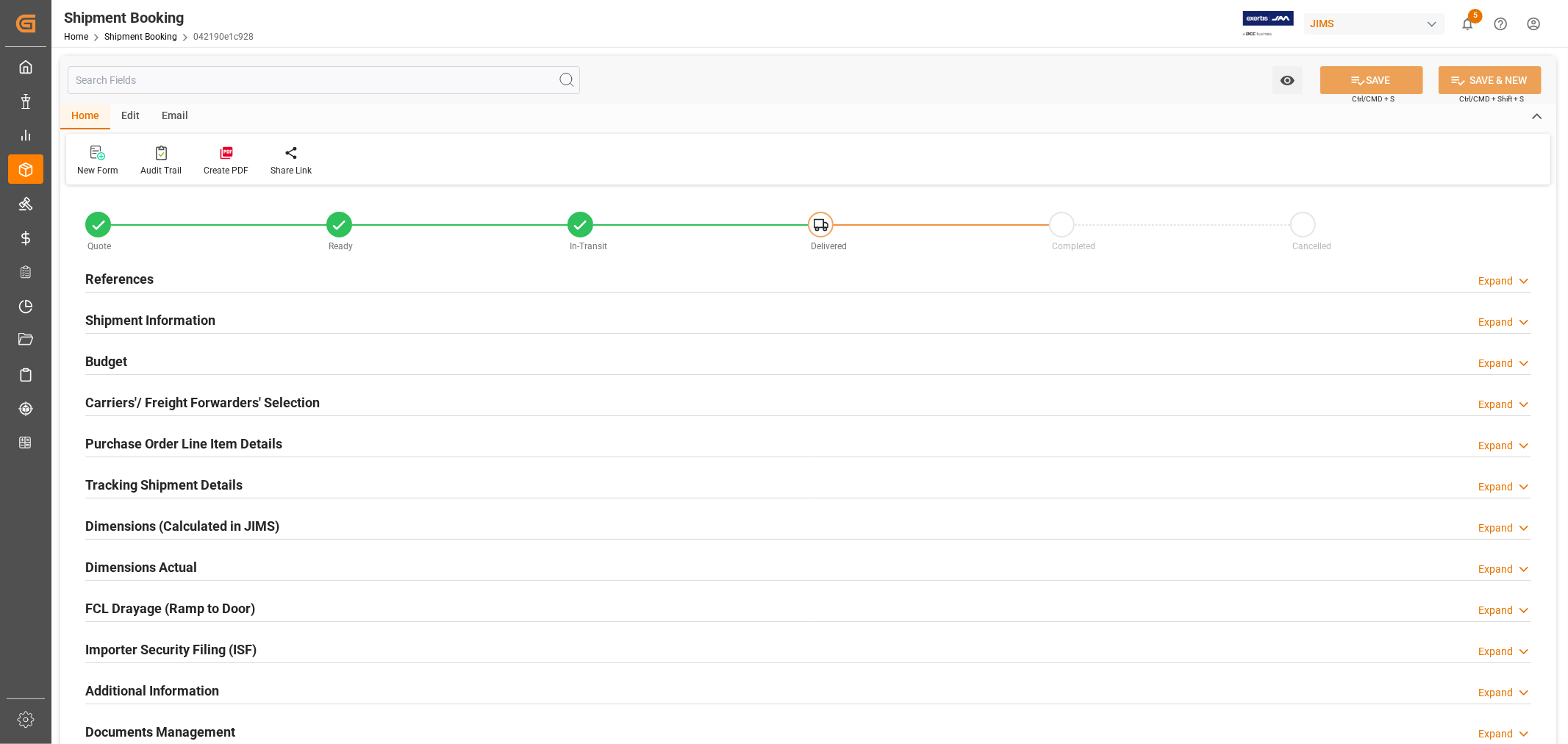
type input "45"
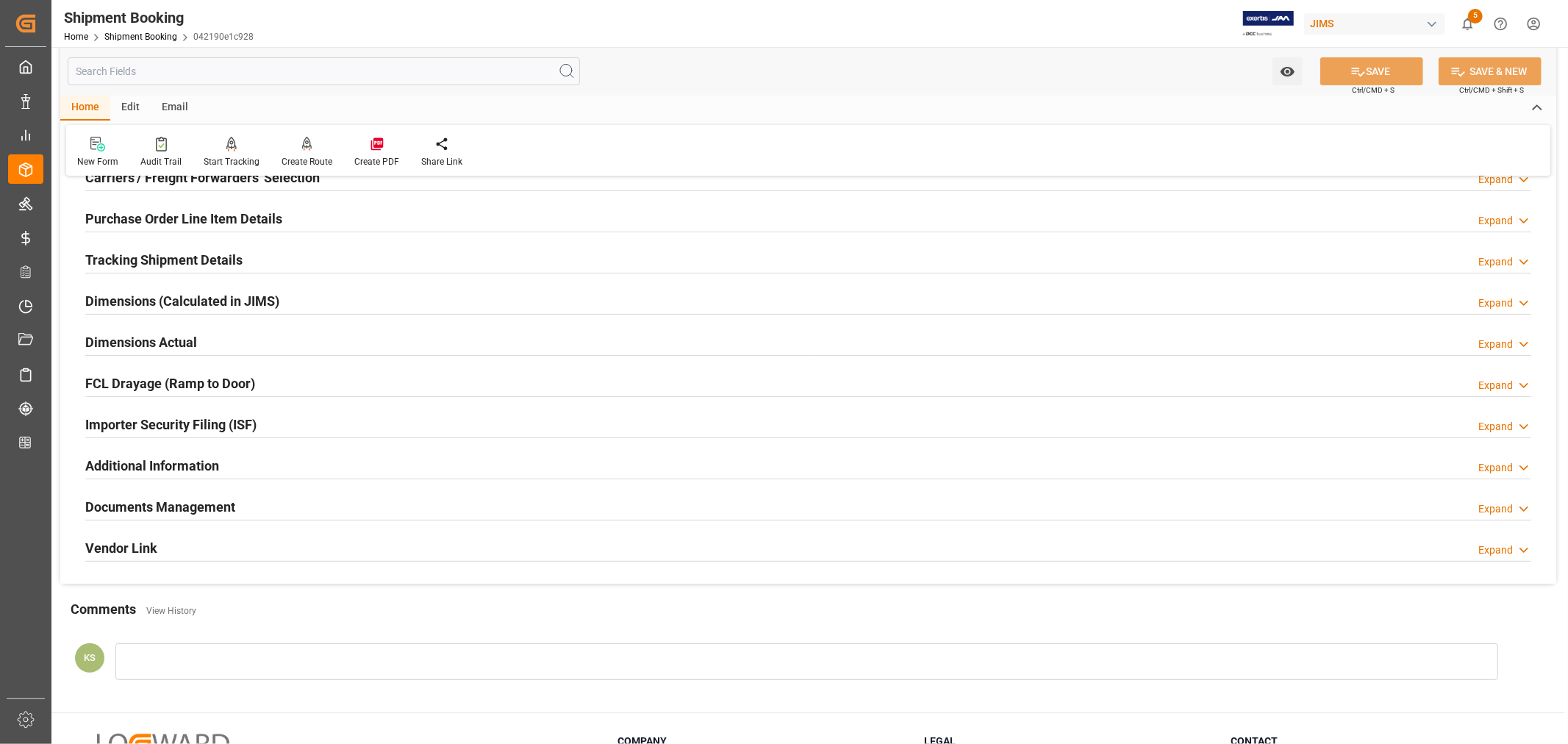
scroll to position [245, 0]
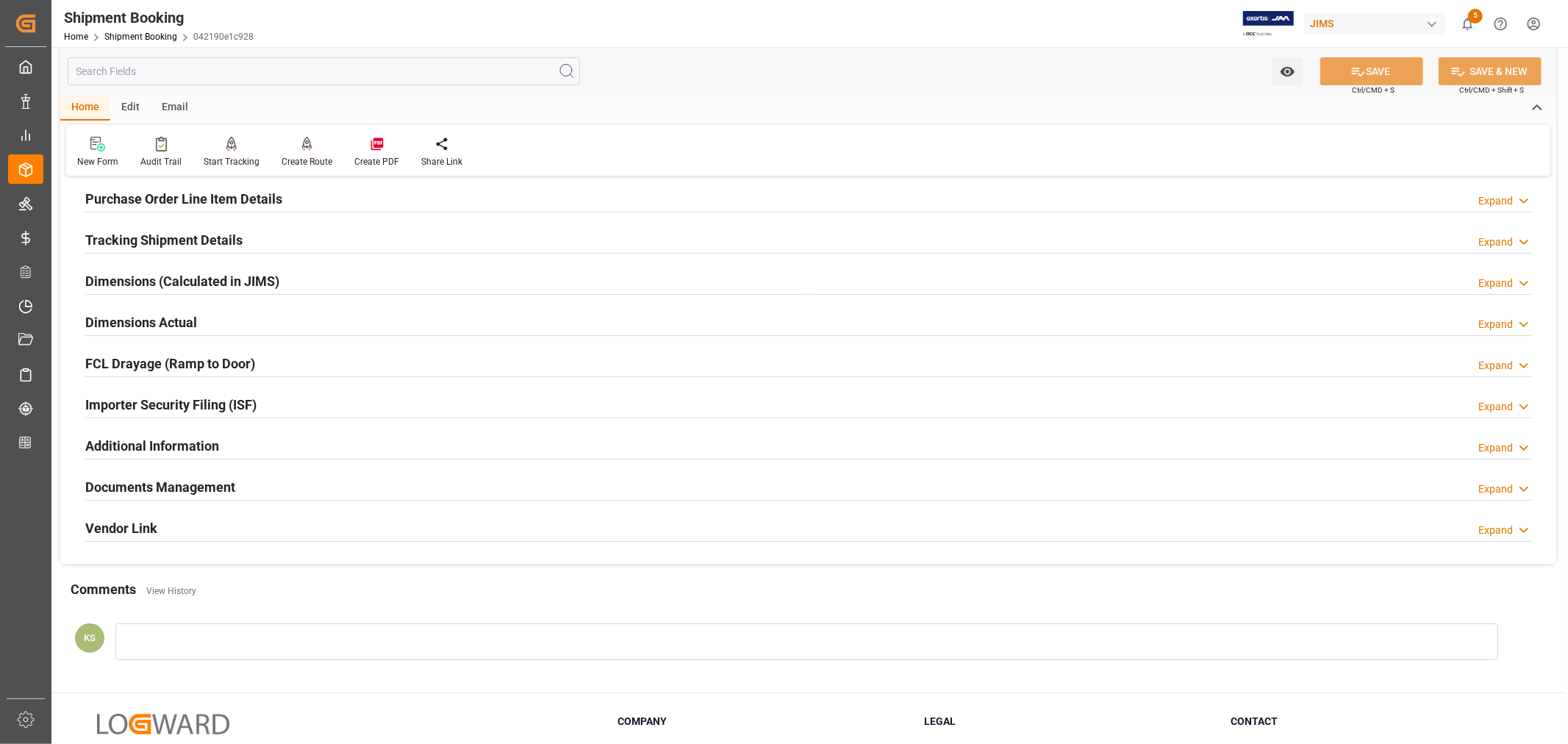
click at [247, 401] on h2 "Importer Security Filing (ISF)" at bounding box center [171, 405] width 171 height 20
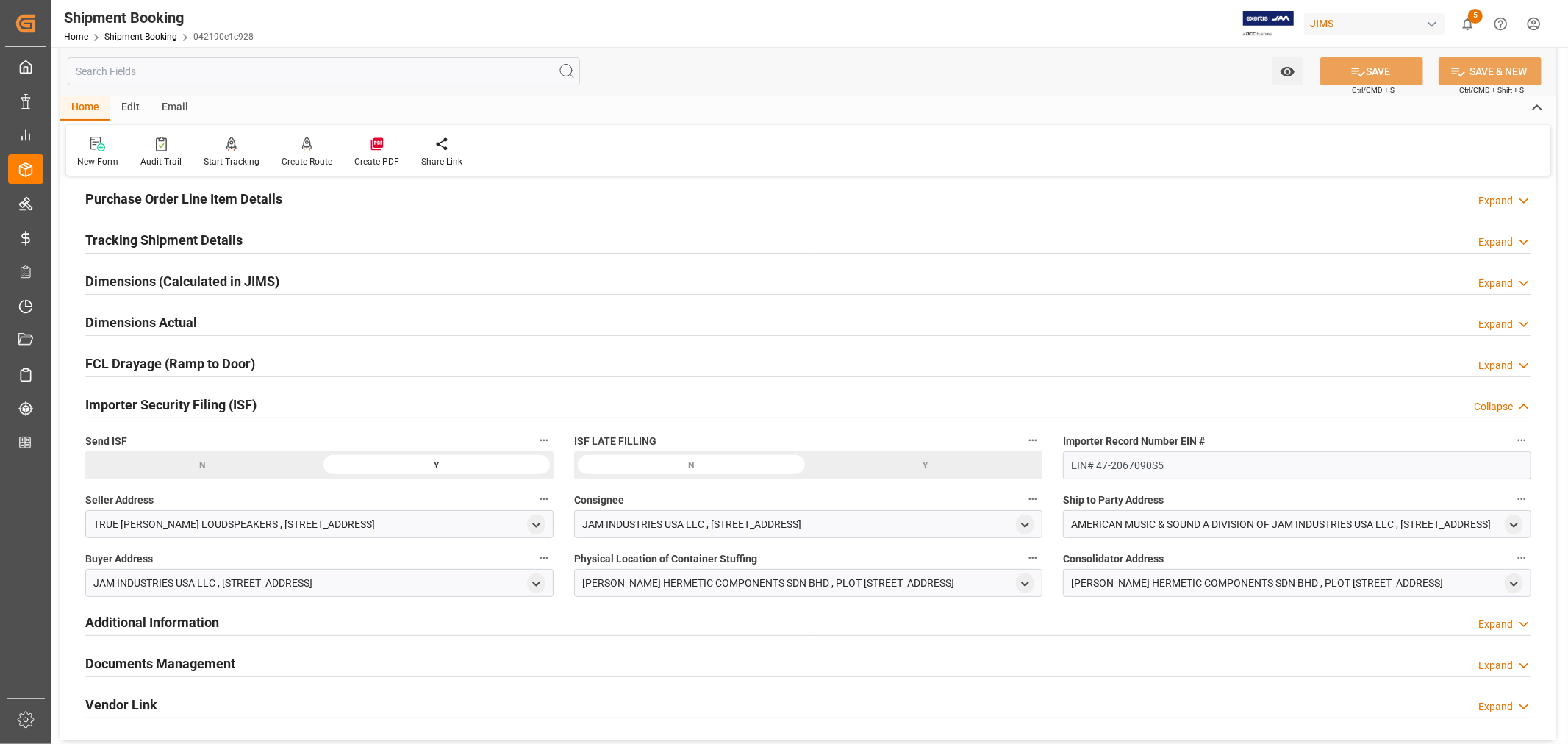
click at [247, 401] on h2 "Importer Security Filing (ISF)" at bounding box center [171, 405] width 171 height 20
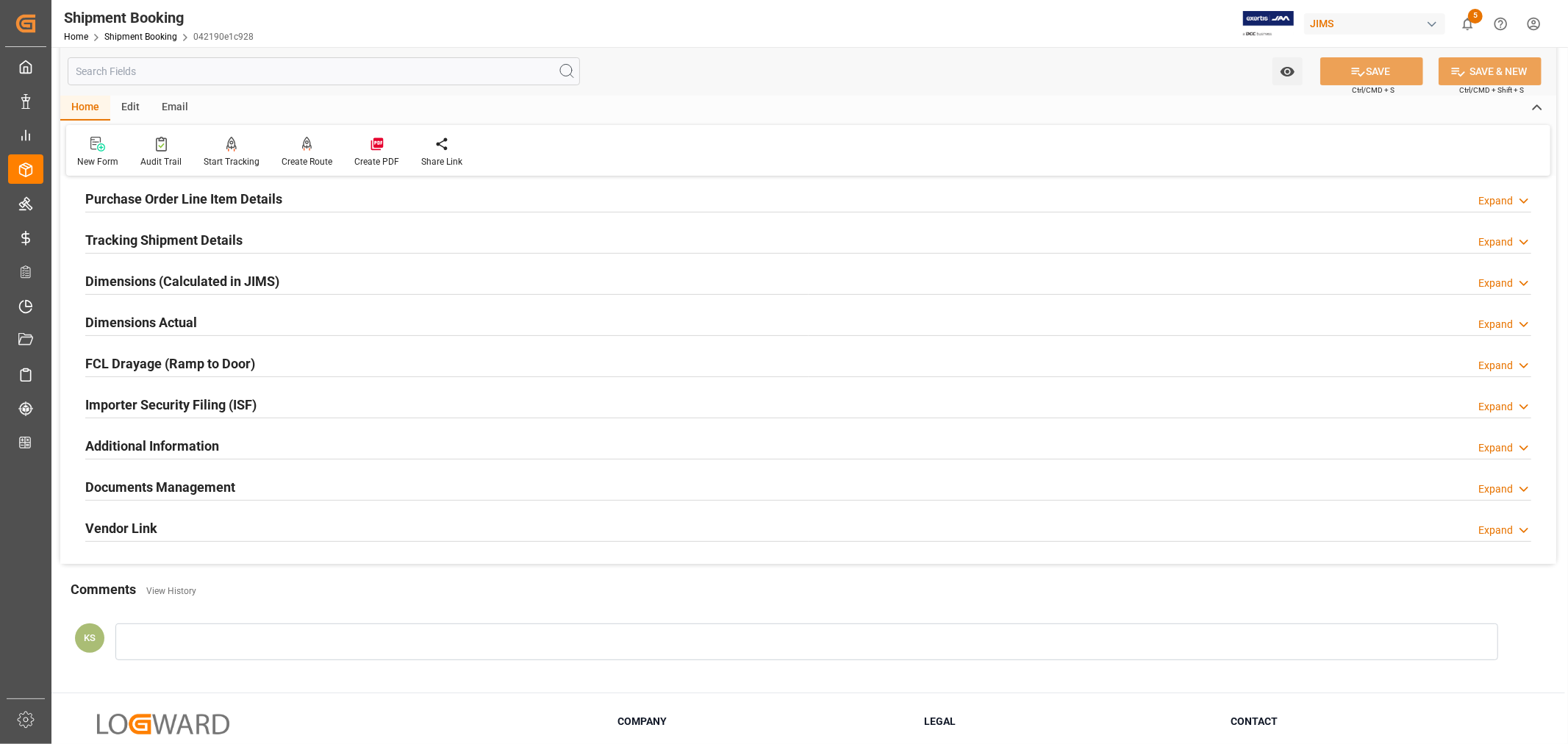
click at [212, 483] on h2 "Documents Management" at bounding box center [161, 487] width 150 height 20
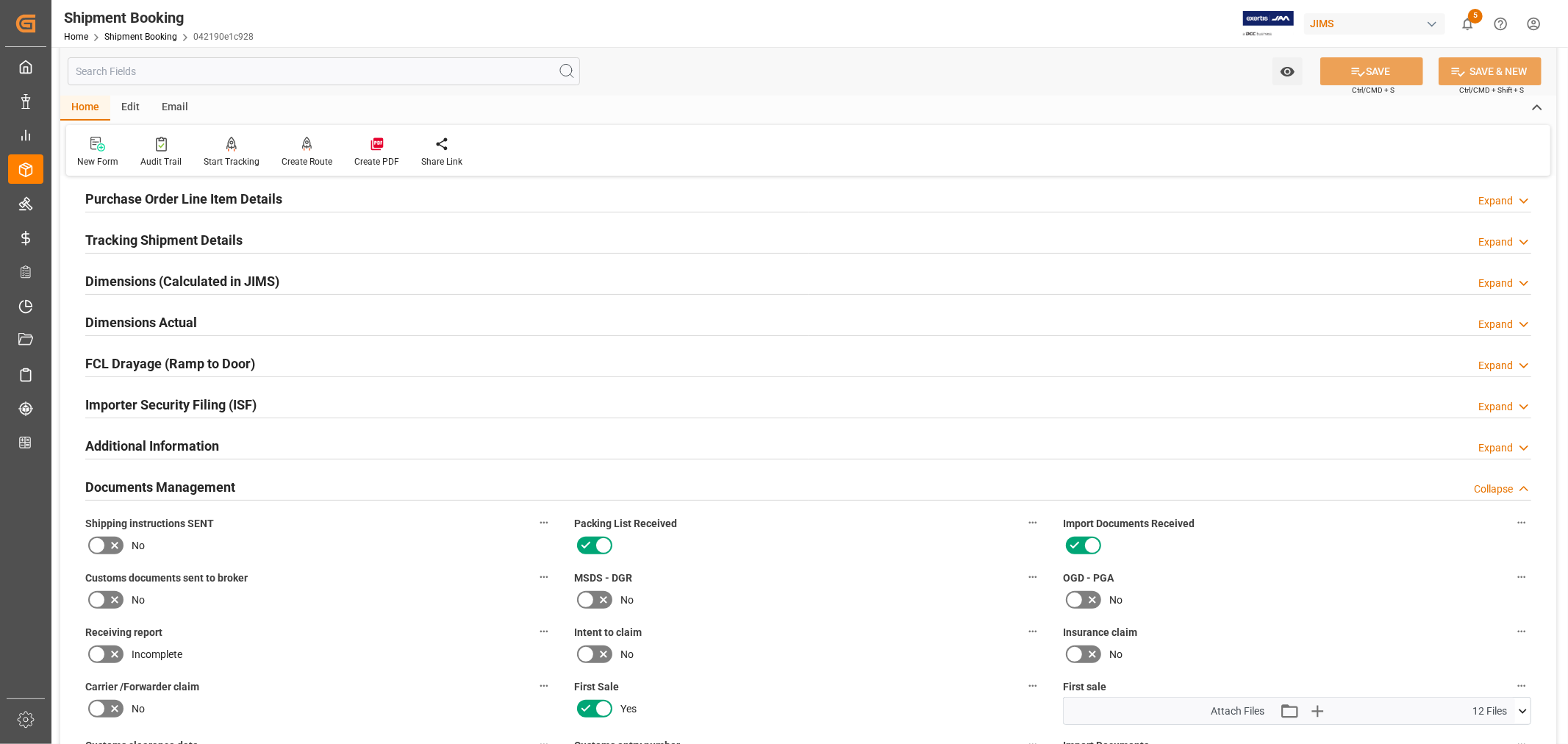
click at [216, 477] on h2 "Documents Management" at bounding box center [161, 487] width 150 height 20
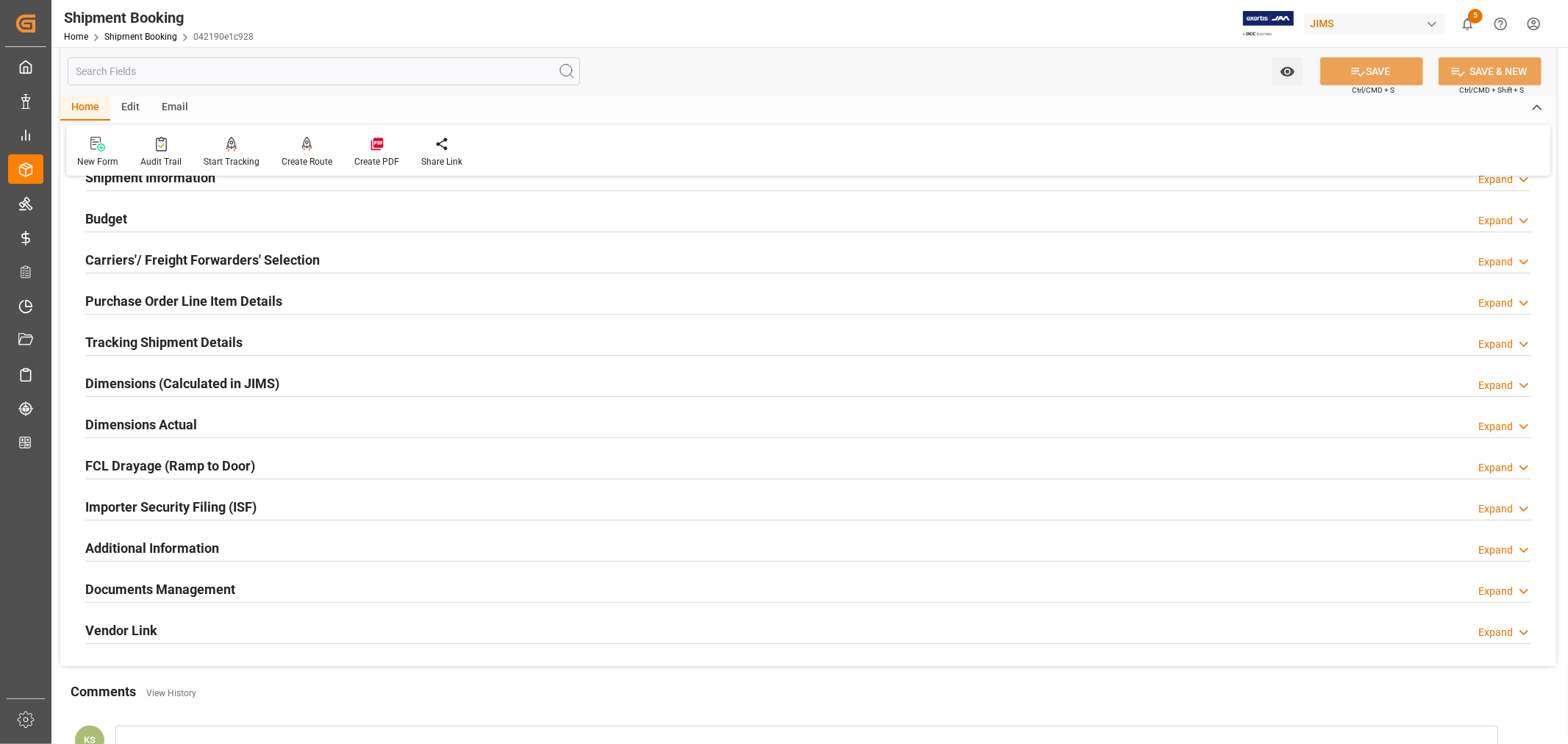
scroll to position [0, 0]
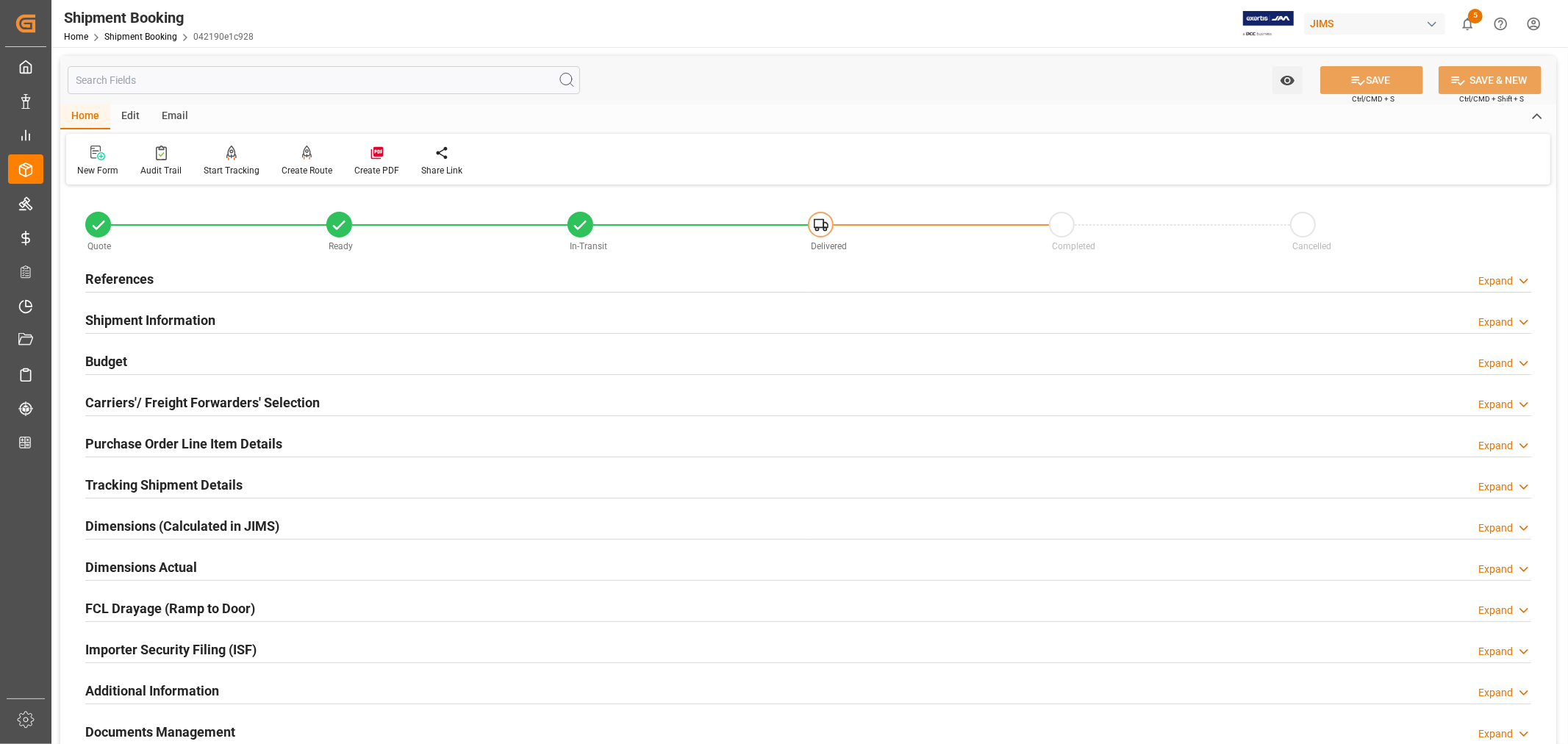
click at [174, 316] on h2 "Shipment Information" at bounding box center [151, 320] width 131 height 20
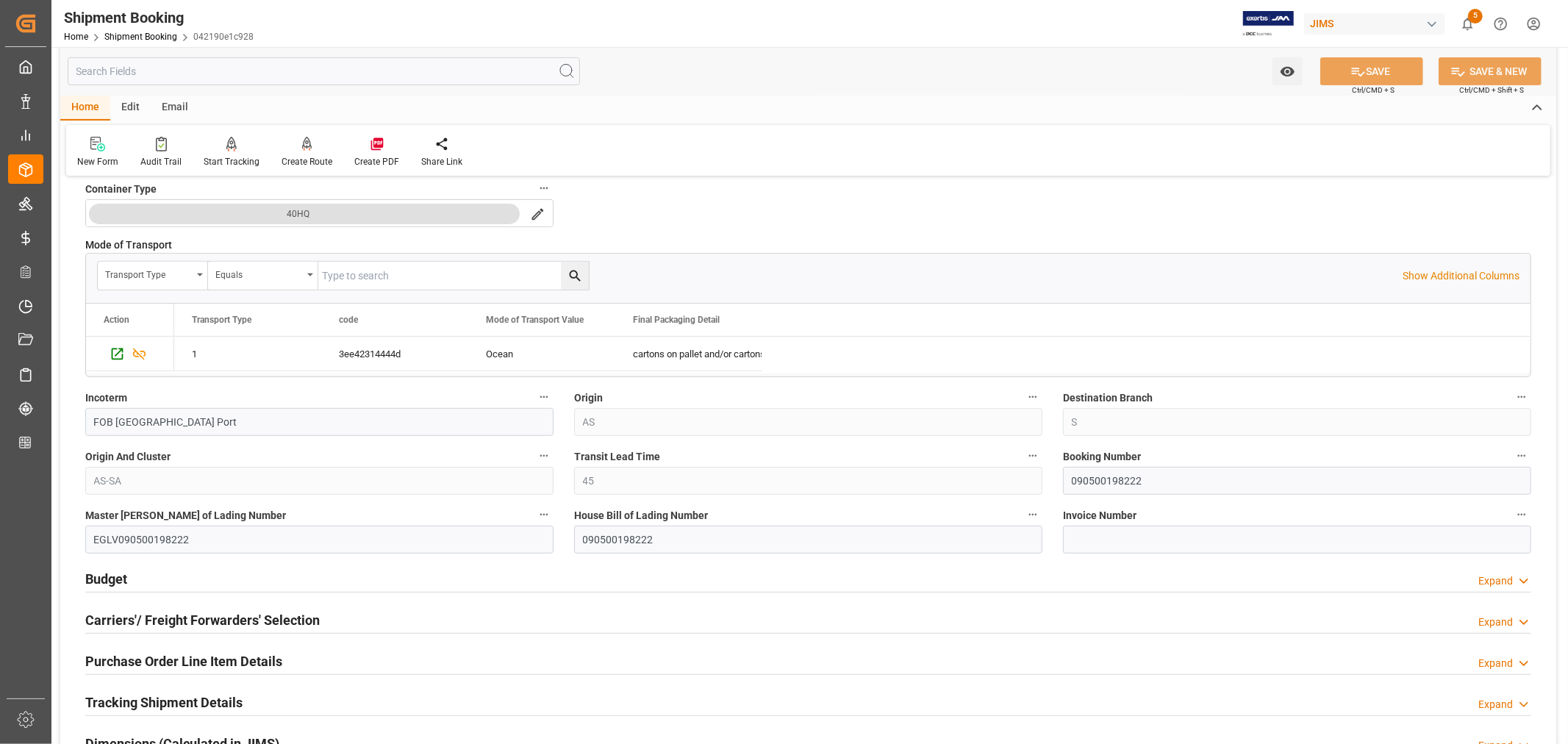
scroll to position [408, 0]
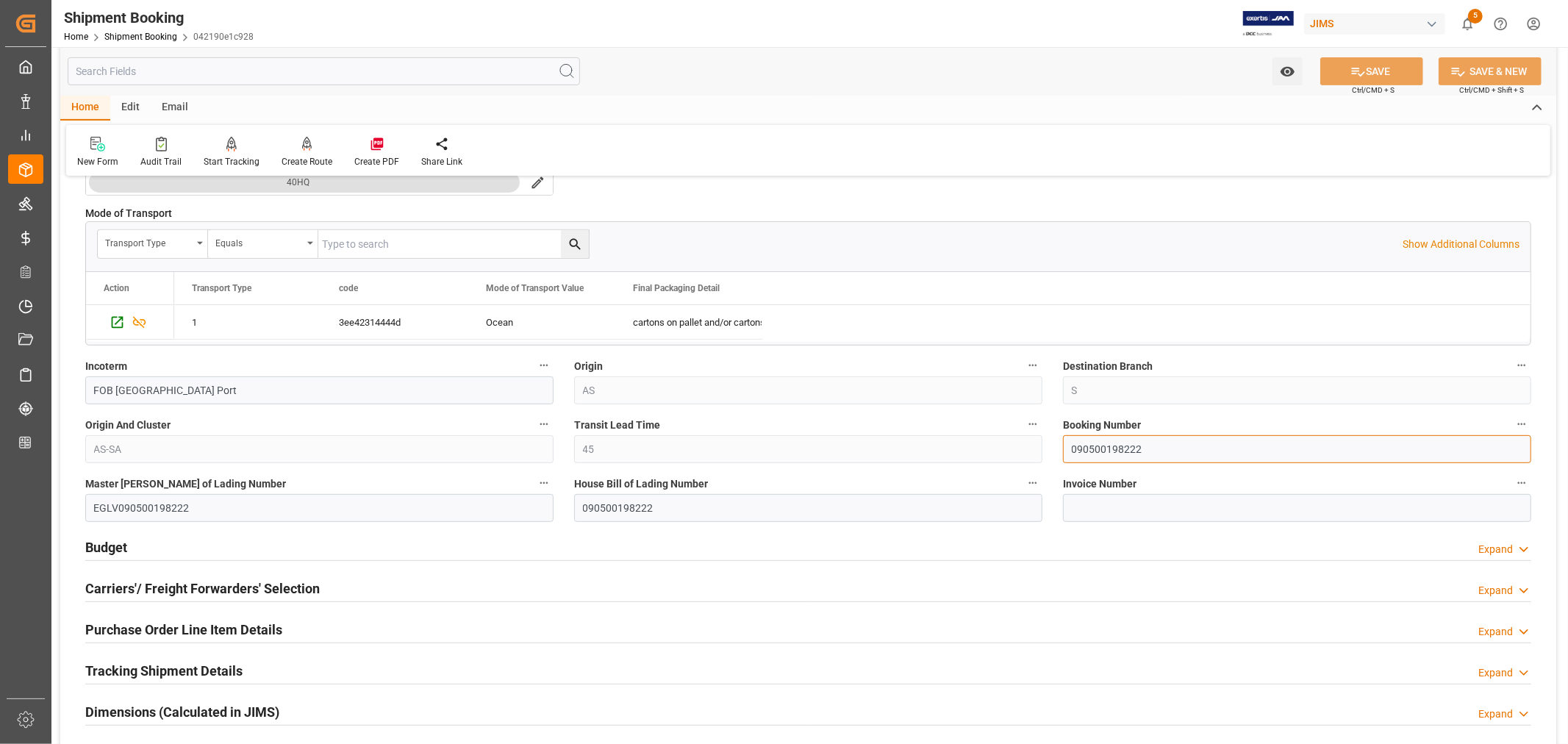
click at [1095, 444] on input "090500198222" at bounding box center [1297, 450] width 468 height 28
click at [122, 32] on link "Shipment Booking" at bounding box center [140, 37] width 73 height 11
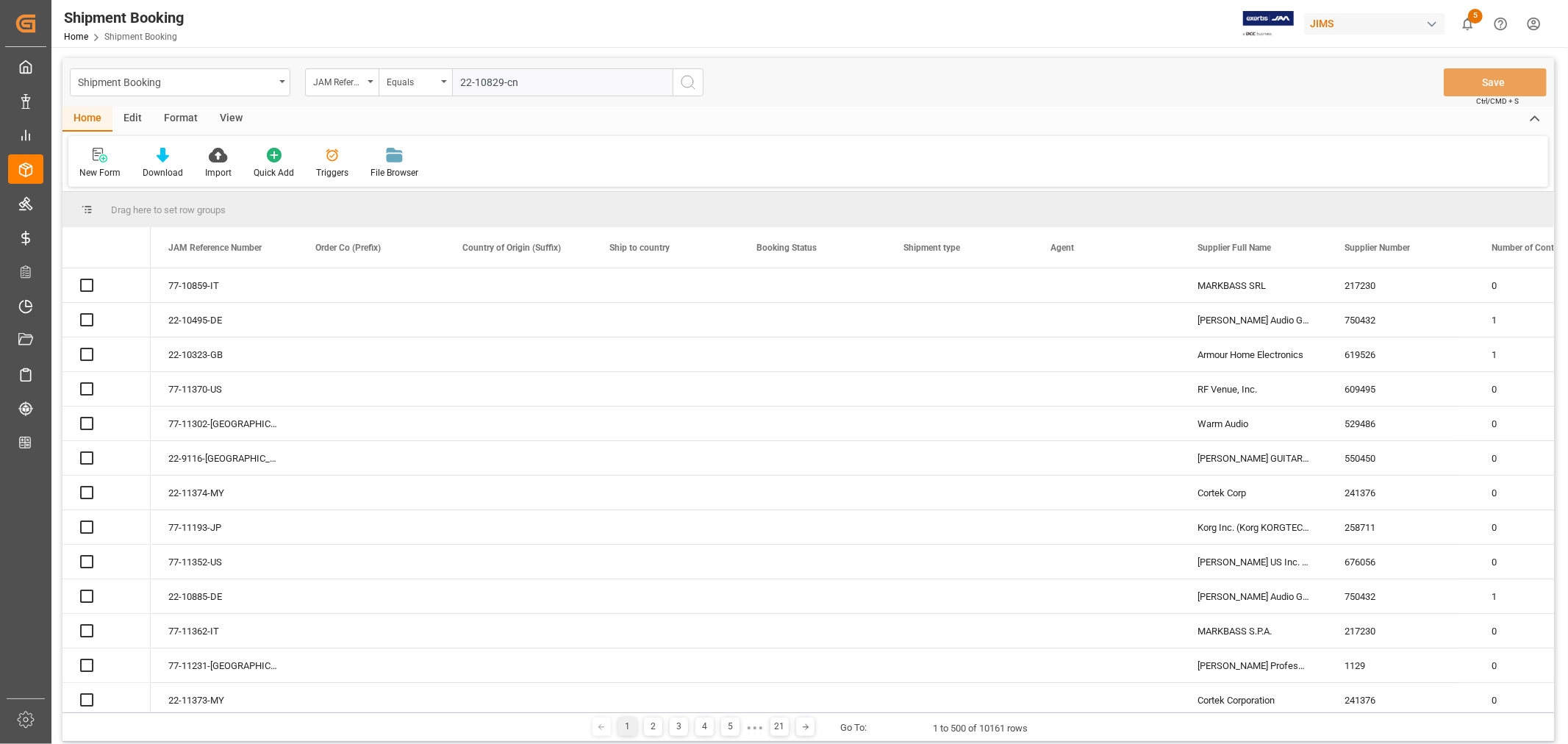
type input "22-10829-cn"
click at [688, 81] on icon "search button" at bounding box center [688, 82] width 18 height 18
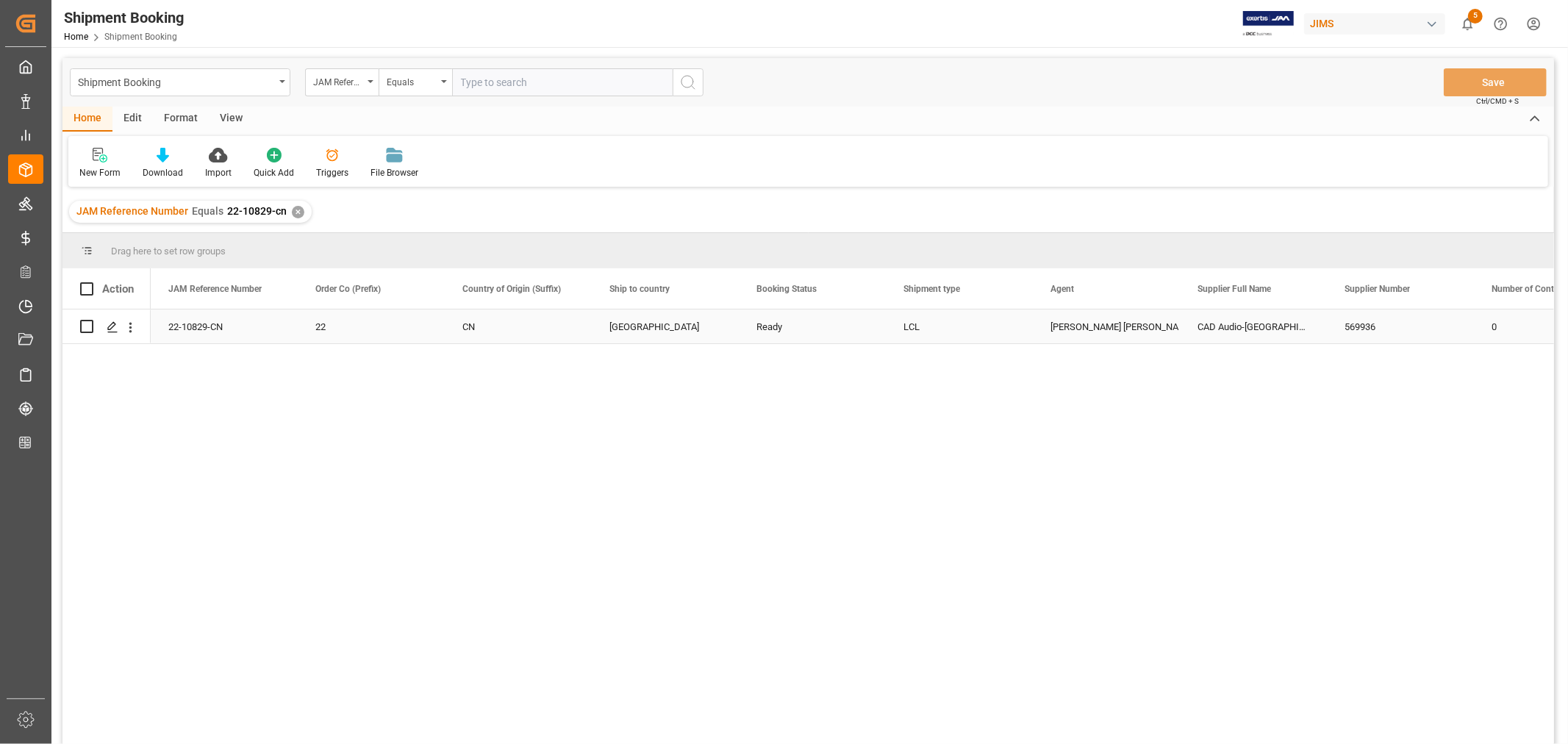
click at [187, 327] on div "22-10829-CN" at bounding box center [224, 326] width 147 height 33
click at [296, 211] on div "✕" at bounding box center [298, 212] width 12 height 12
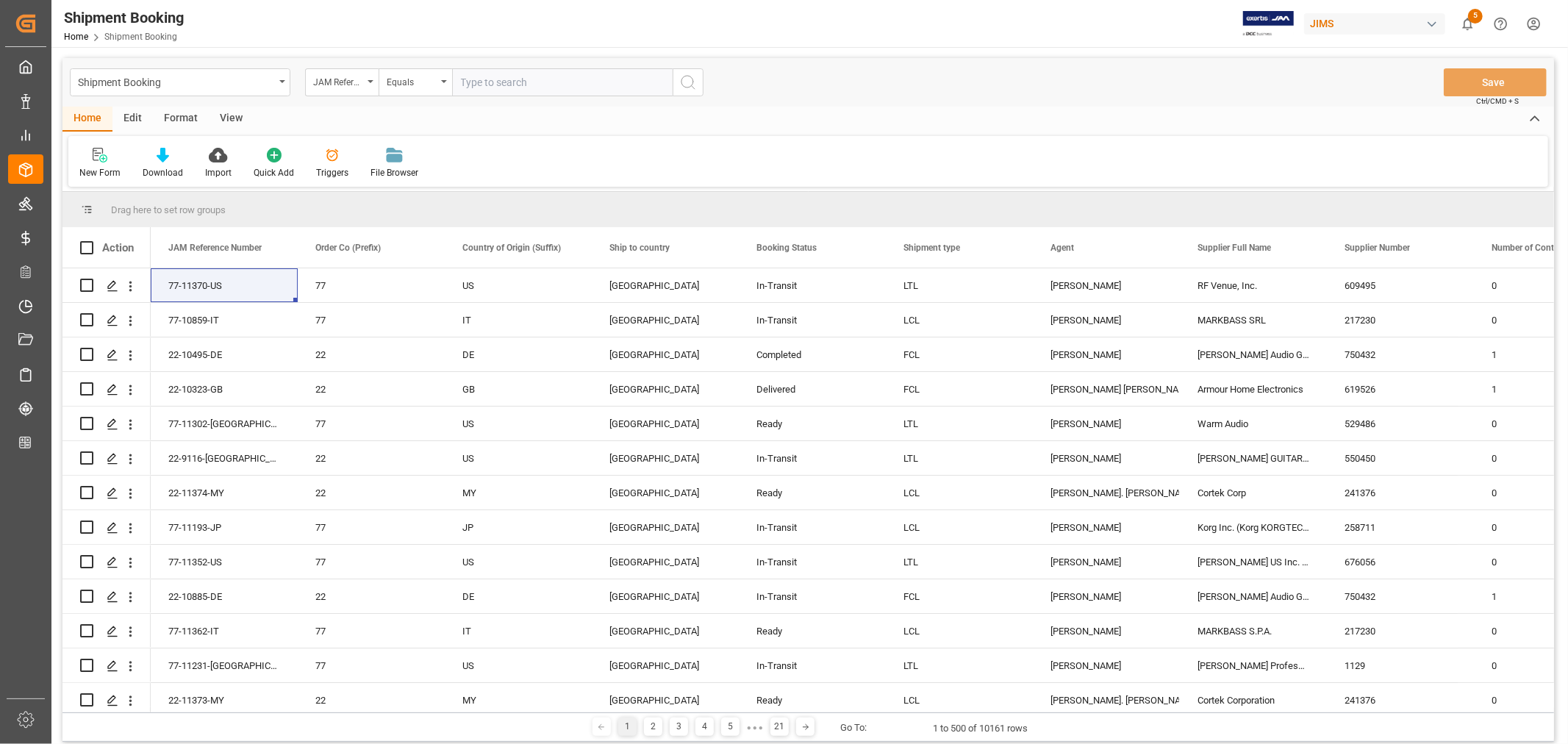
click at [533, 81] on input "text" at bounding box center [563, 83] width 220 height 28
paste input "22-10730-MY"
type input "22-10730-MY"
click at [687, 82] on icon "search button" at bounding box center [688, 82] width 18 height 18
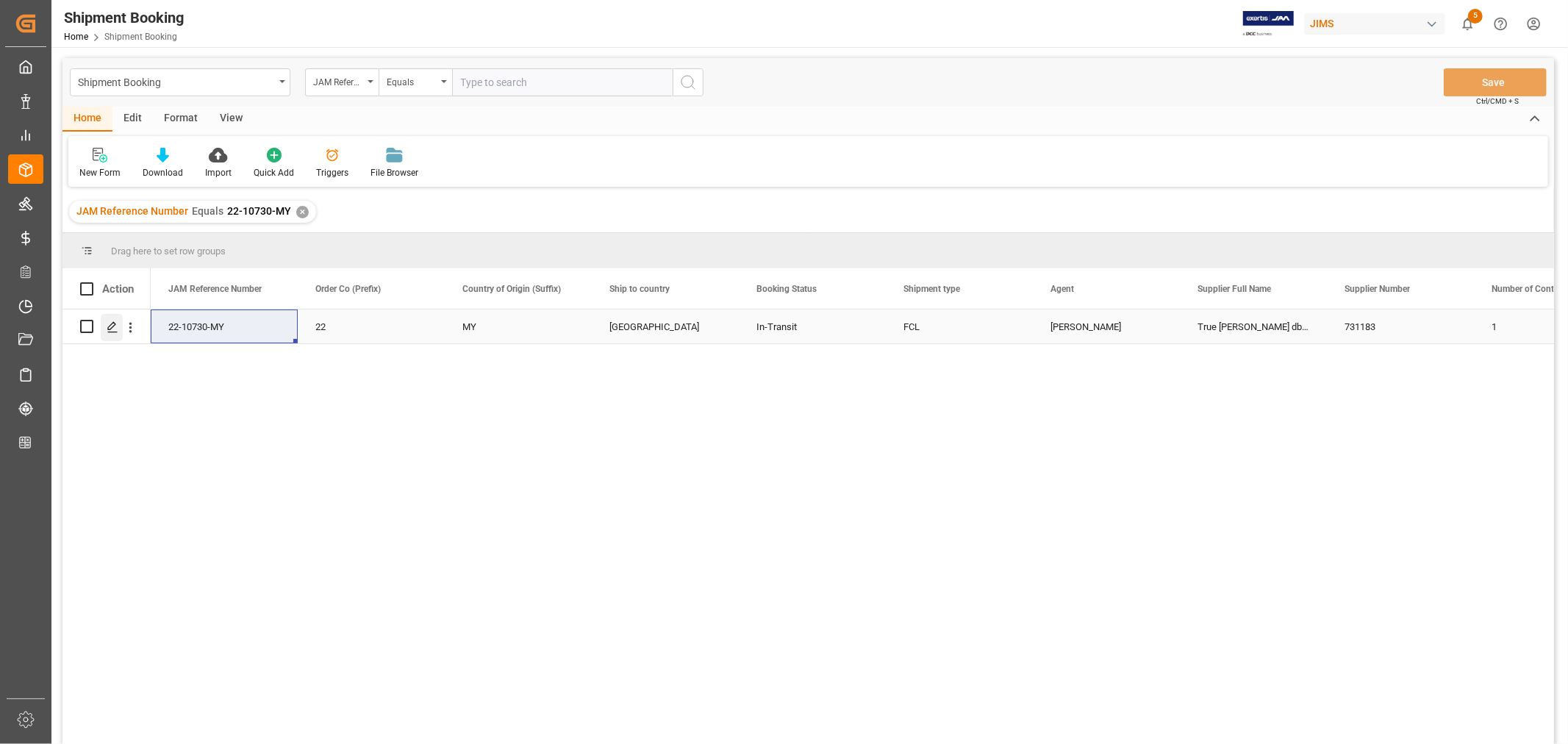
click at [116, 324] on icon "Press SPACE to select this row." at bounding box center [112, 326] width 11 height 11
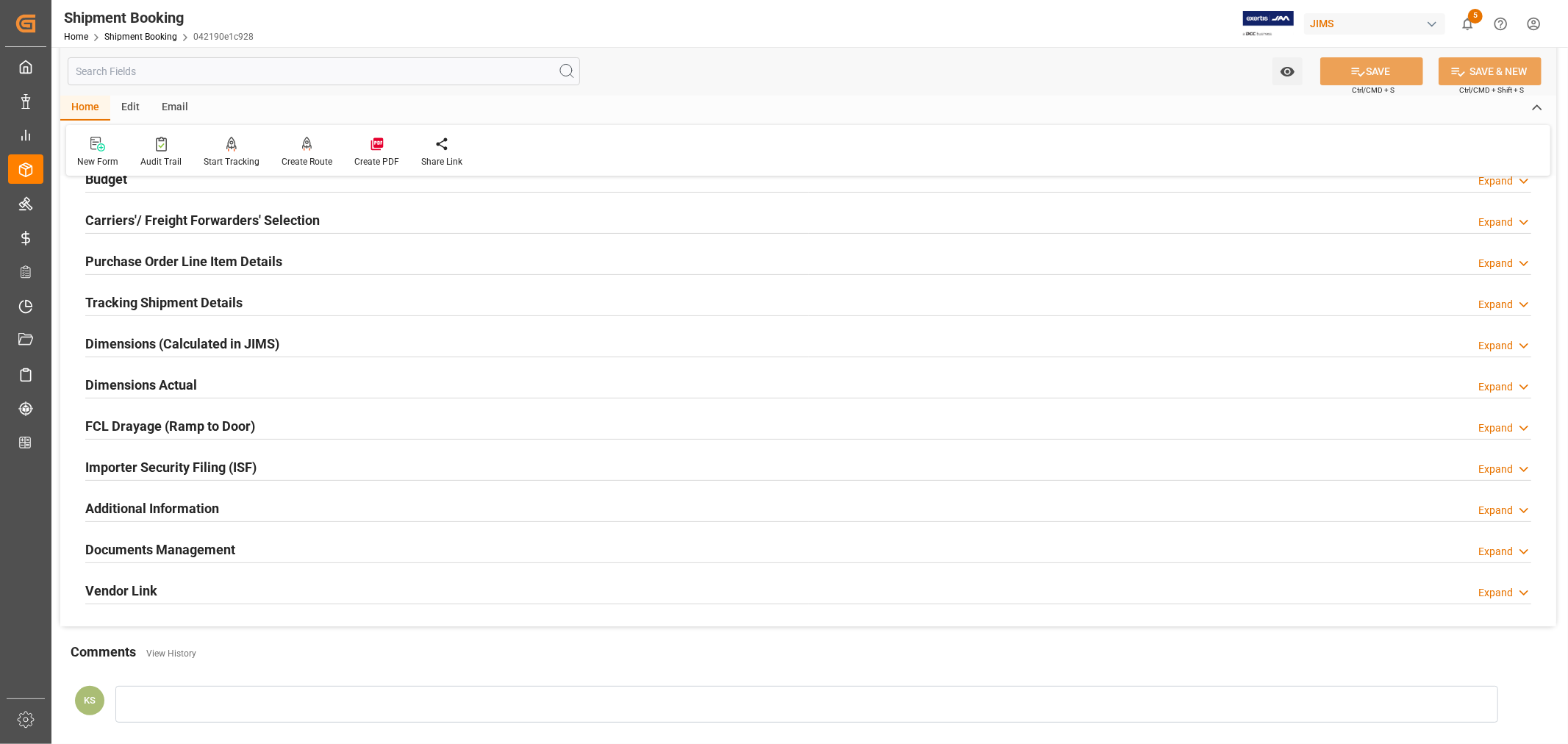
scroll to position [326, 0]
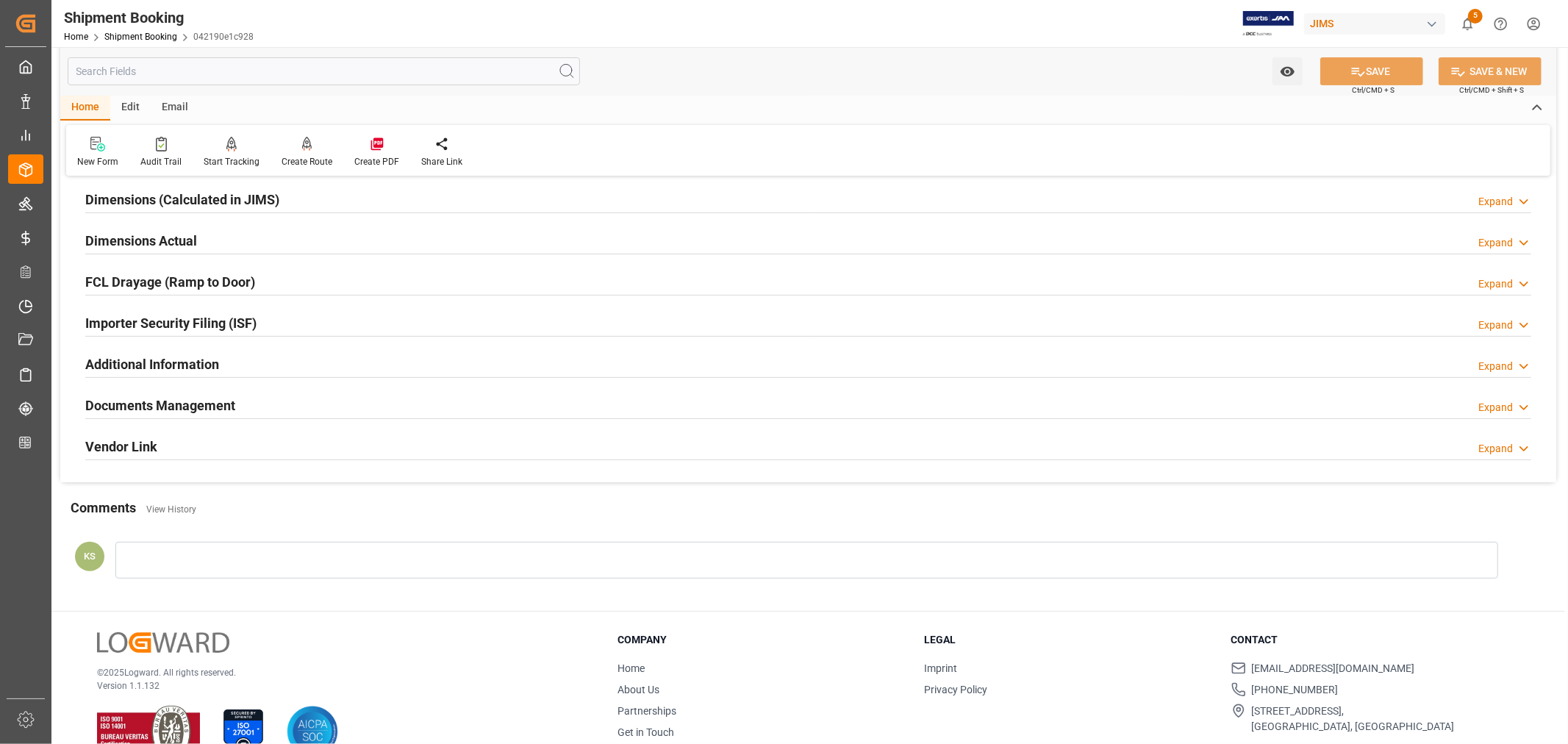
click at [218, 398] on h2 "Documents Management" at bounding box center [161, 405] width 150 height 20
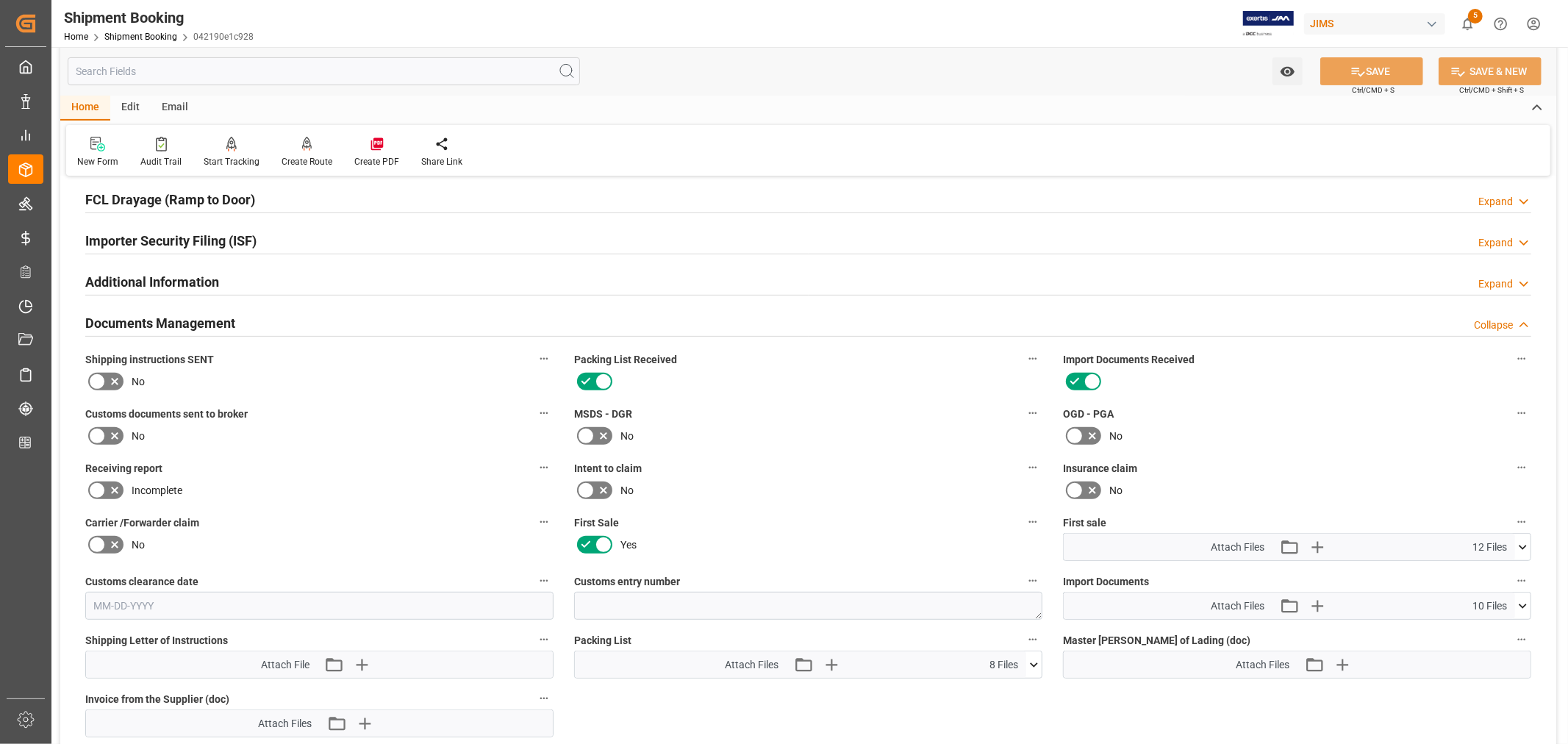
scroll to position [408, 0]
click at [217, 322] on h2 "Documents Management" at bounding box center [161, 324] width 150 height 20
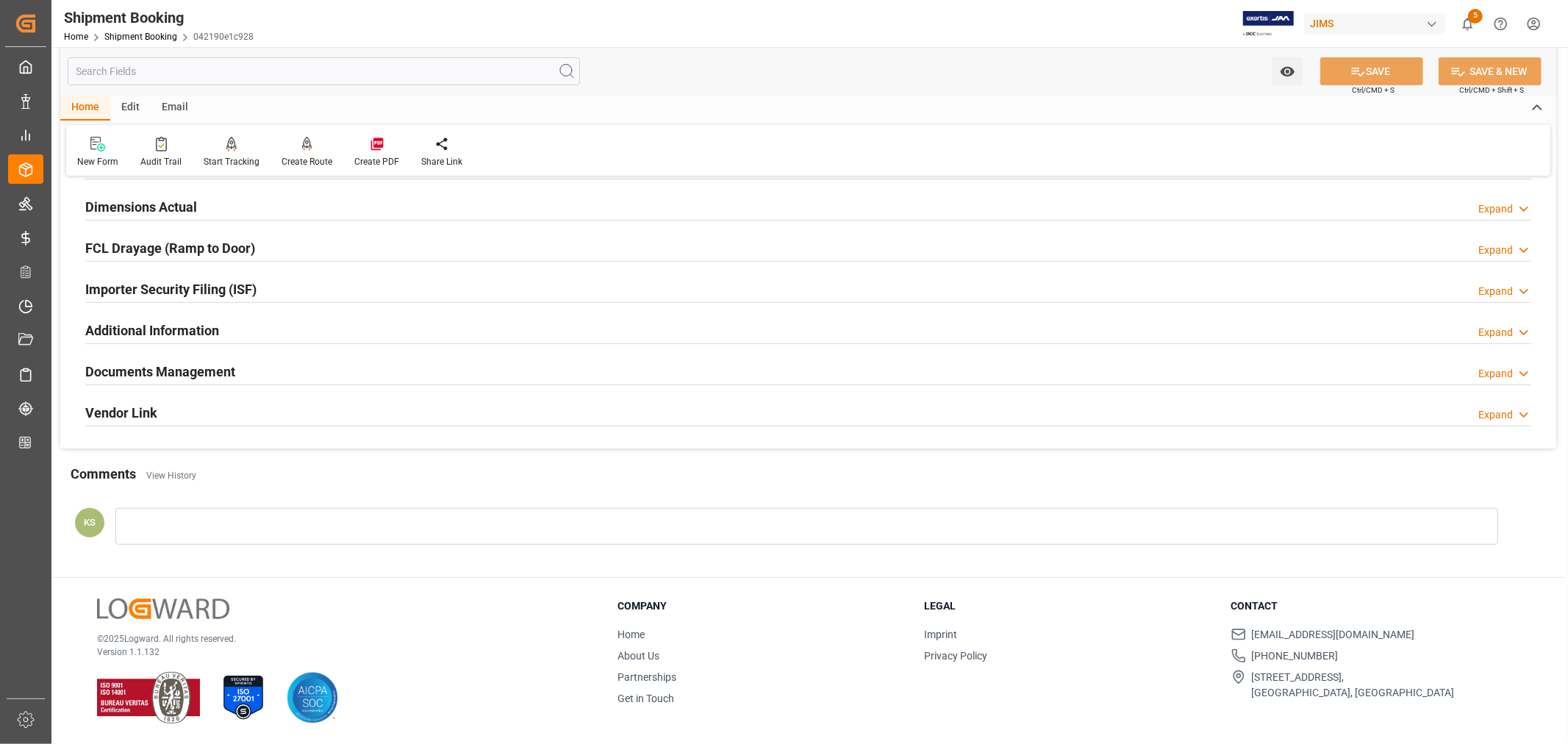
scroll to position [361, 0]
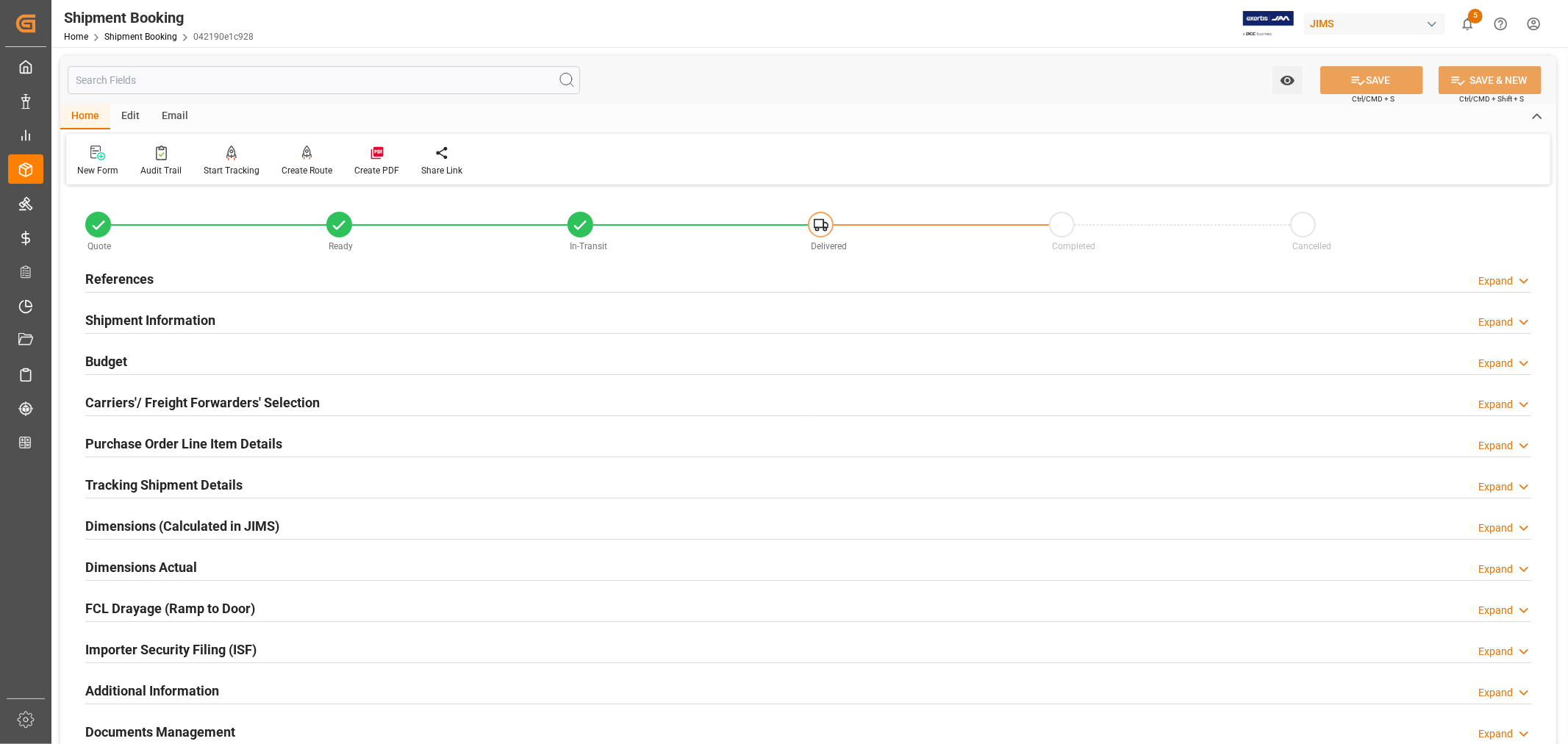
scroll to position [361, 0]
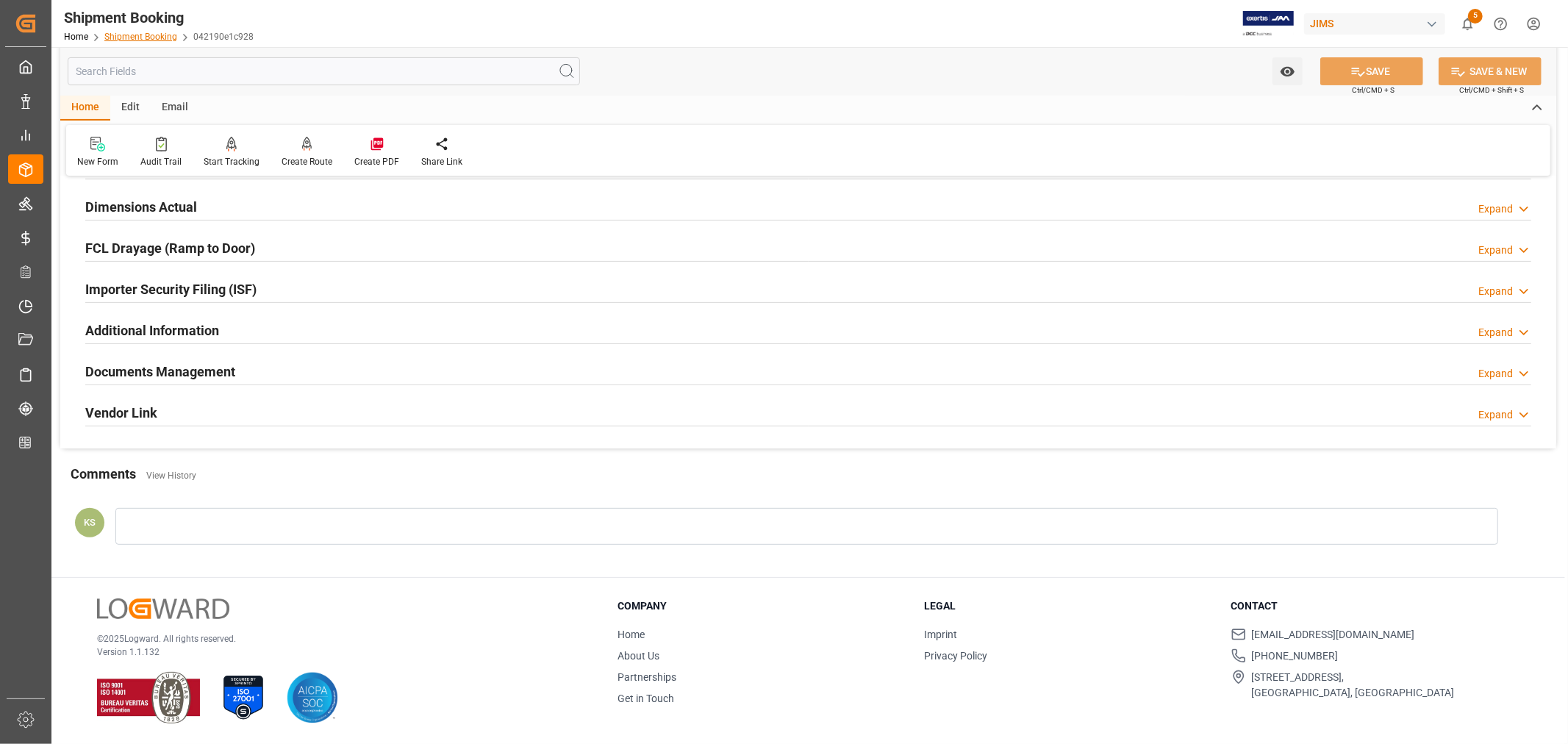
click at [157, 37] on link "Shipment Booking" at bounding box center [140, 37] width 73 height 11
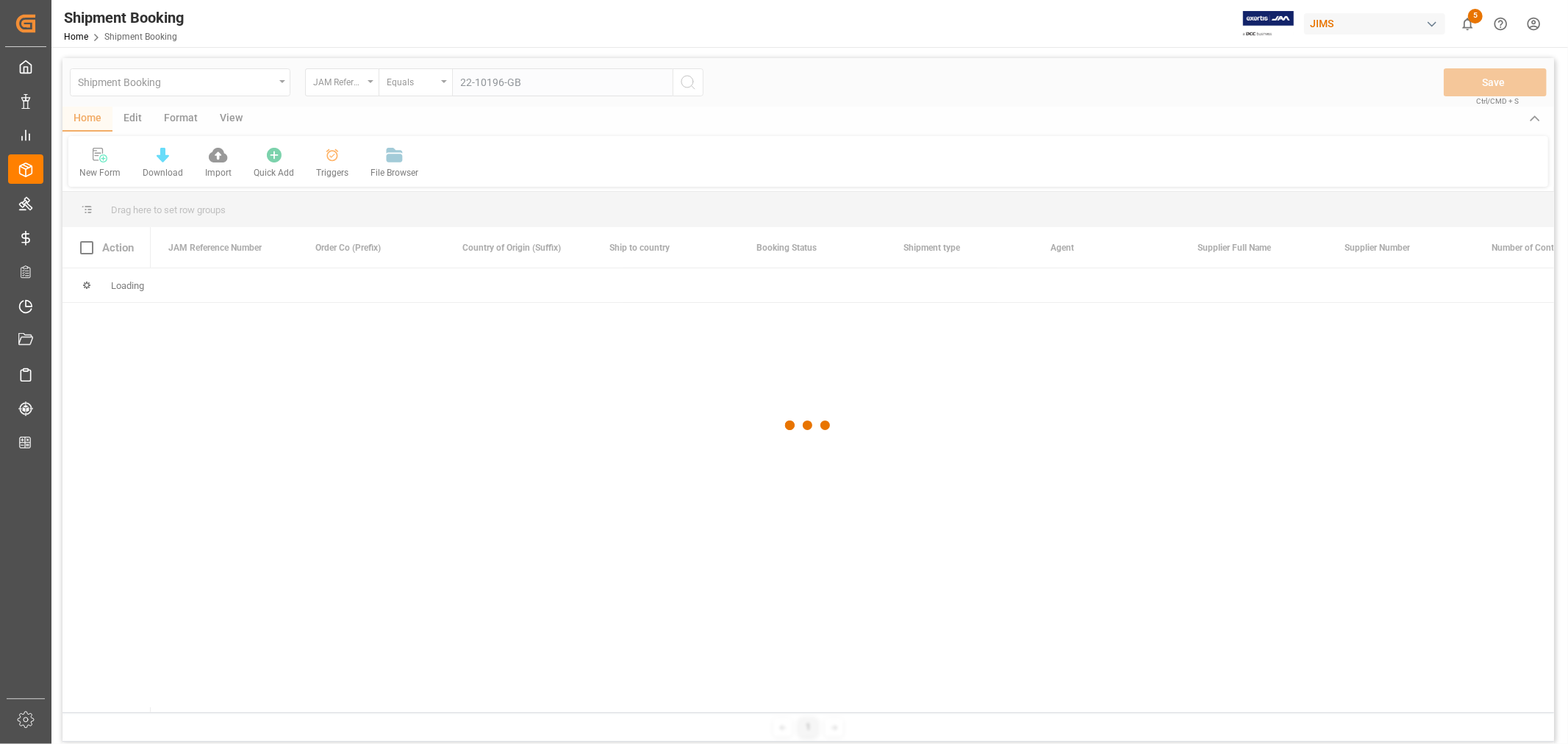
type input "22-10196-GB"
click at [689, 78] on div at bounding box center [809, 426] width 1492 height 735
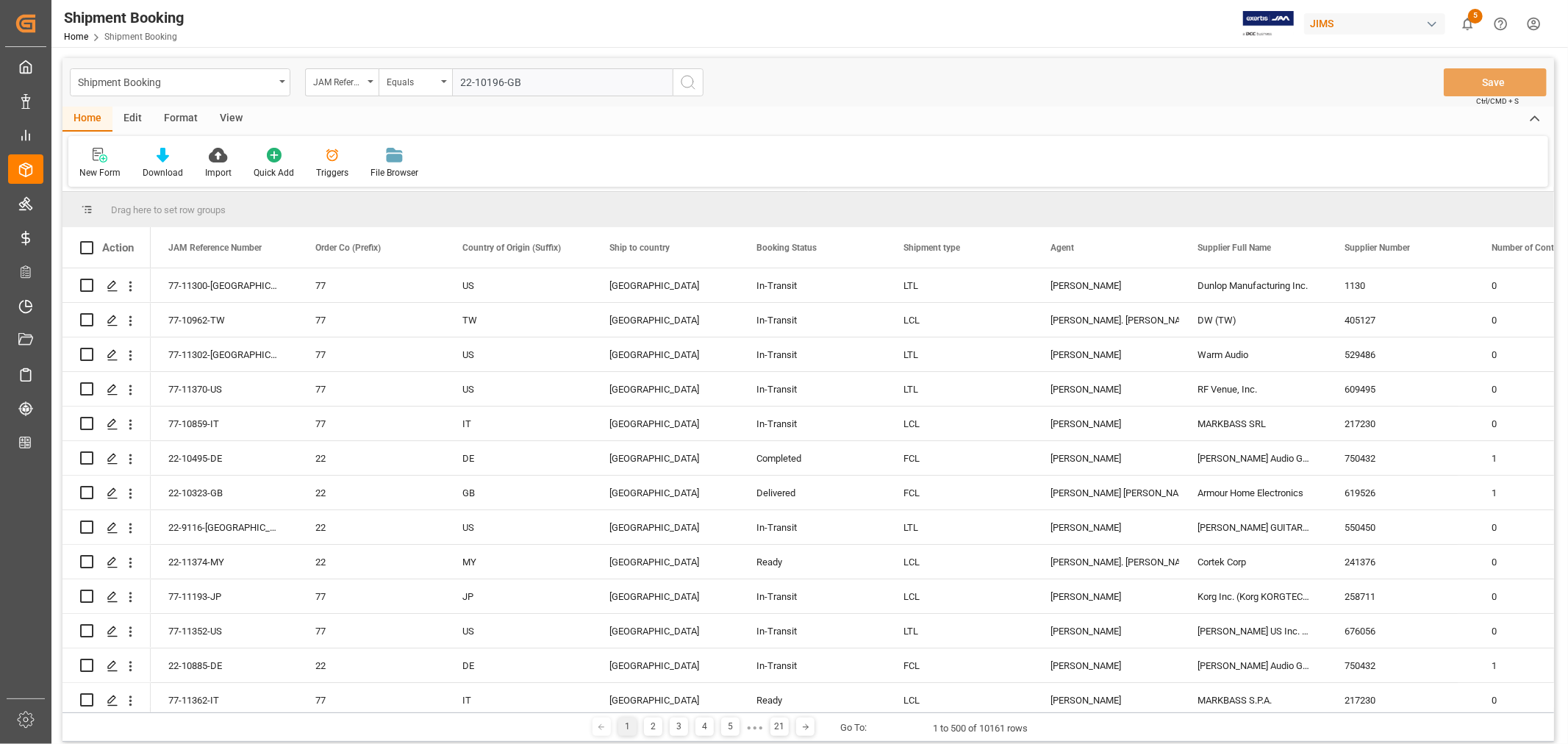
click at [689, 78] on icon "search button" at bounding box center [688, 82] width 18 height 18
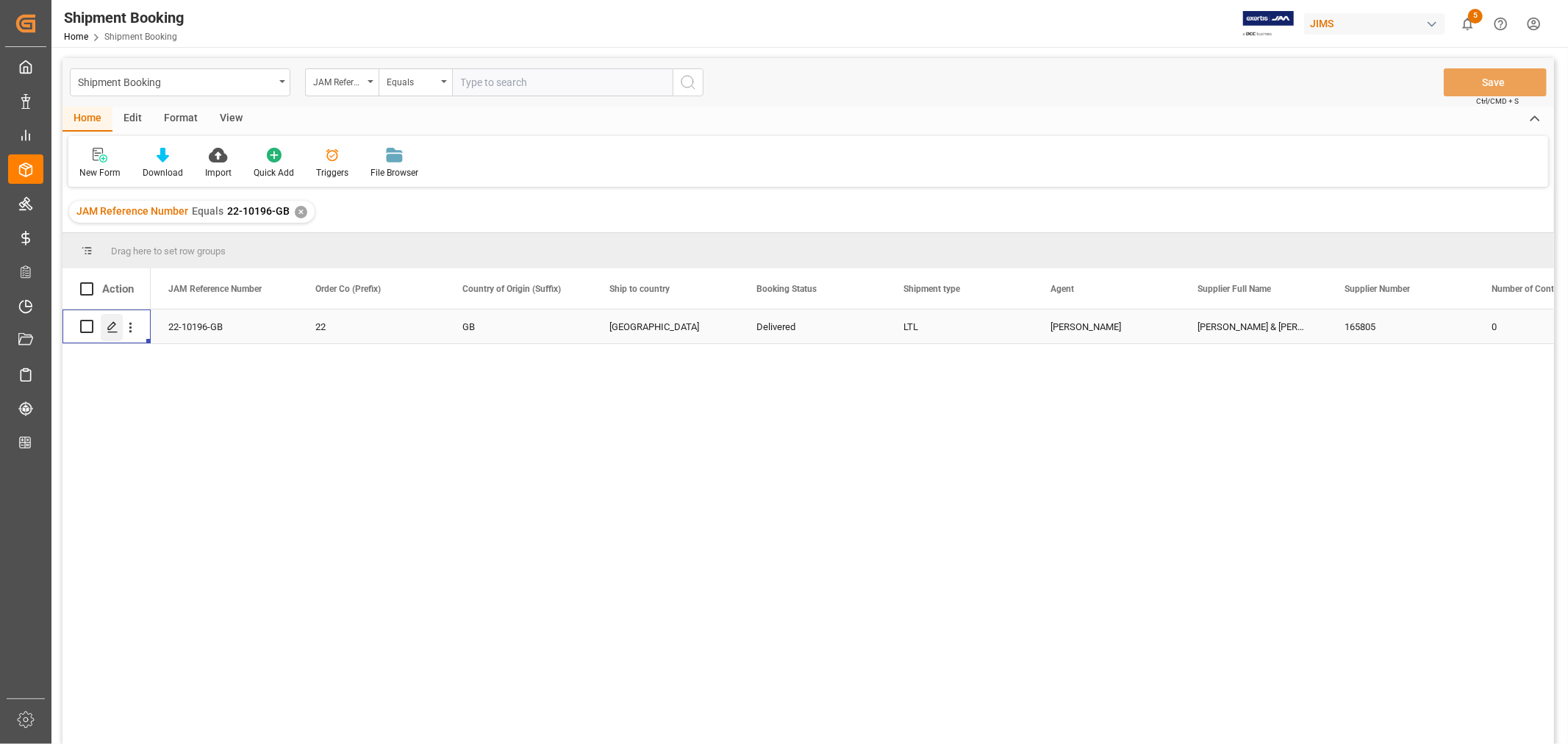
click at [108, 325] on icon "Press SPACE to select this row." at bounding box center [112, 326] width 11 height 11
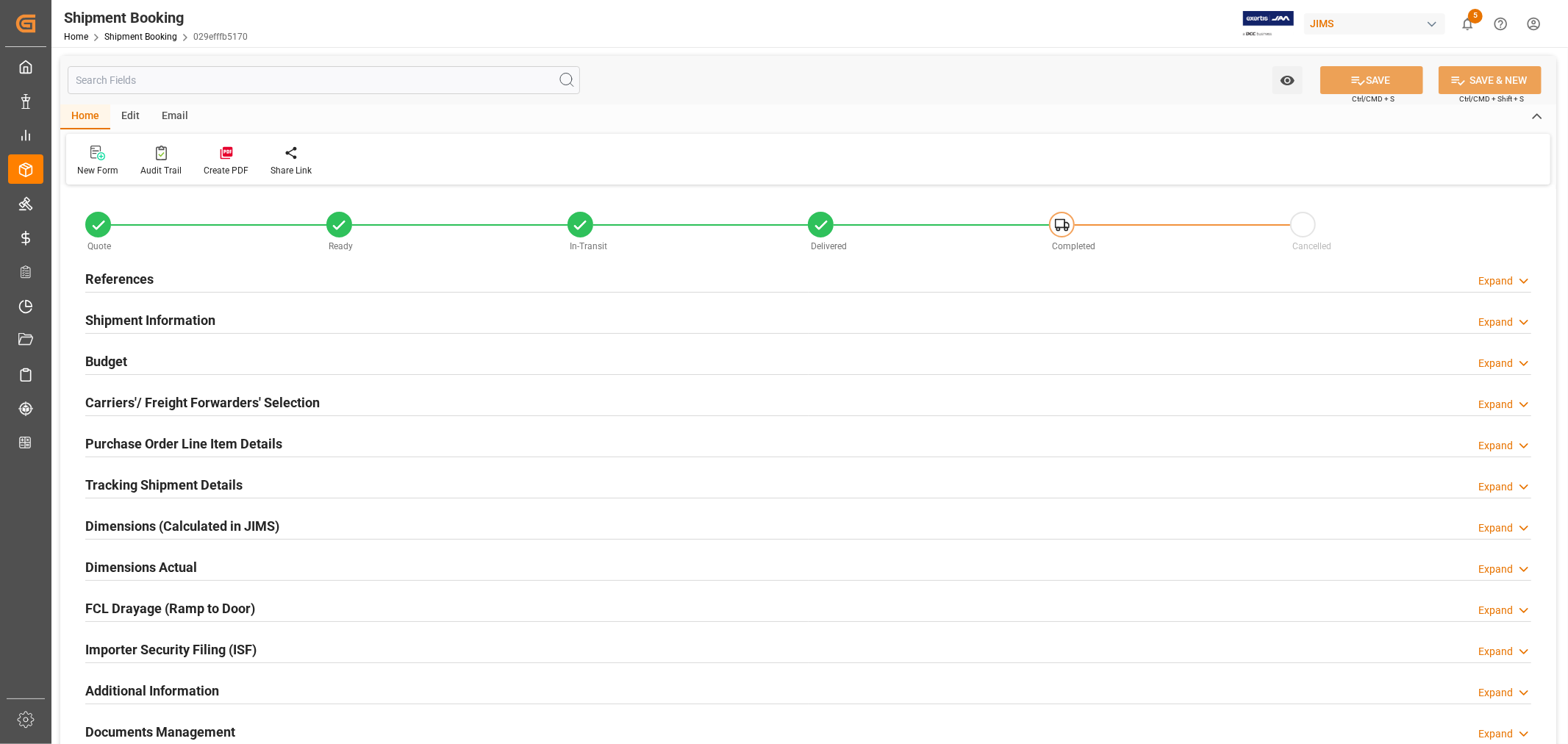
type input "29"
click at [135, 316] on h2 "Shipment Information" at bounding box center [151, 320] width 131 height 20
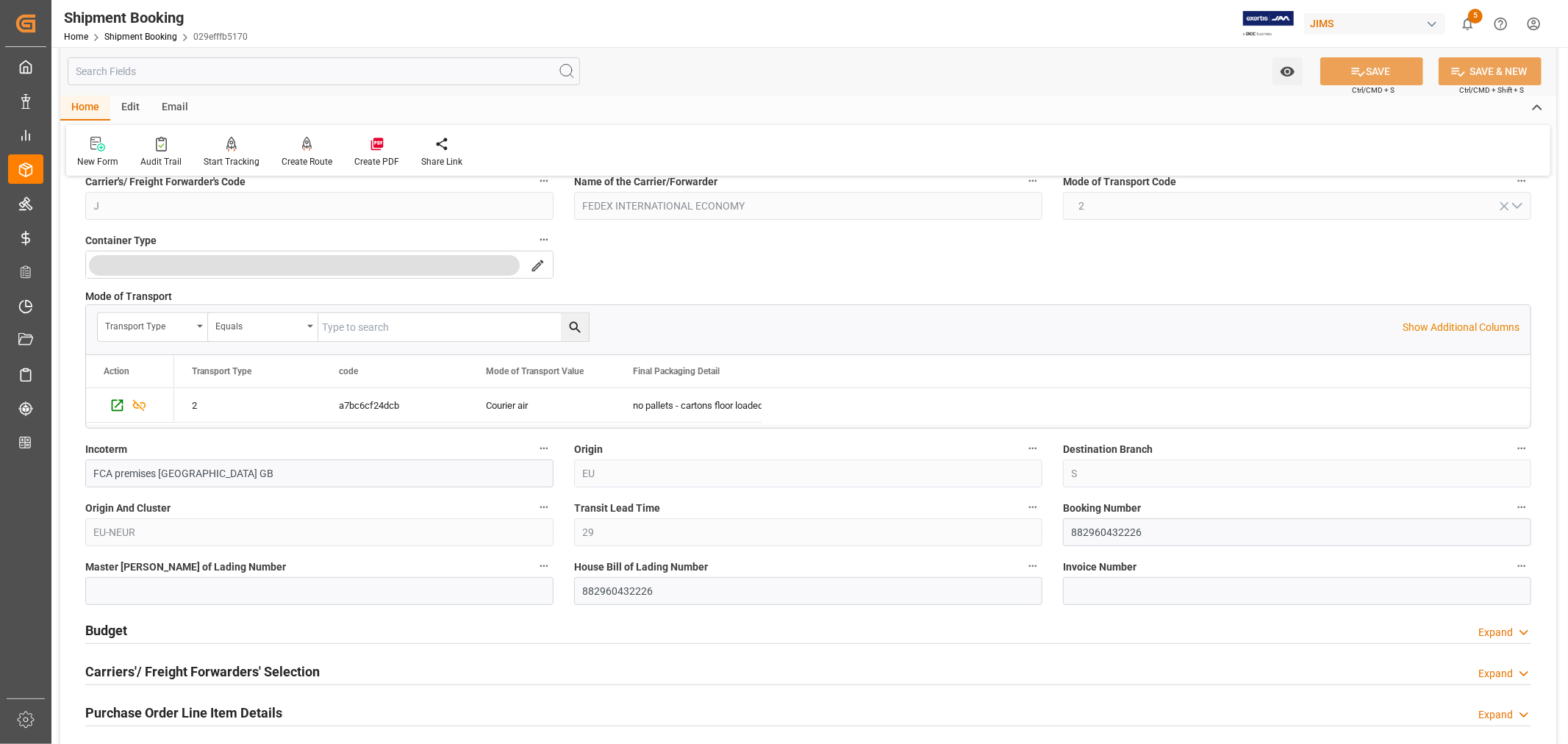
scroll to position [326, 0]
click at [1103, 525] on input "882960432226" at bounding box center [1297, 531] width 468 height 28
click at [132, 35] on link "Shipment Booking" at bounding box center [140, 37] width 73 height 11
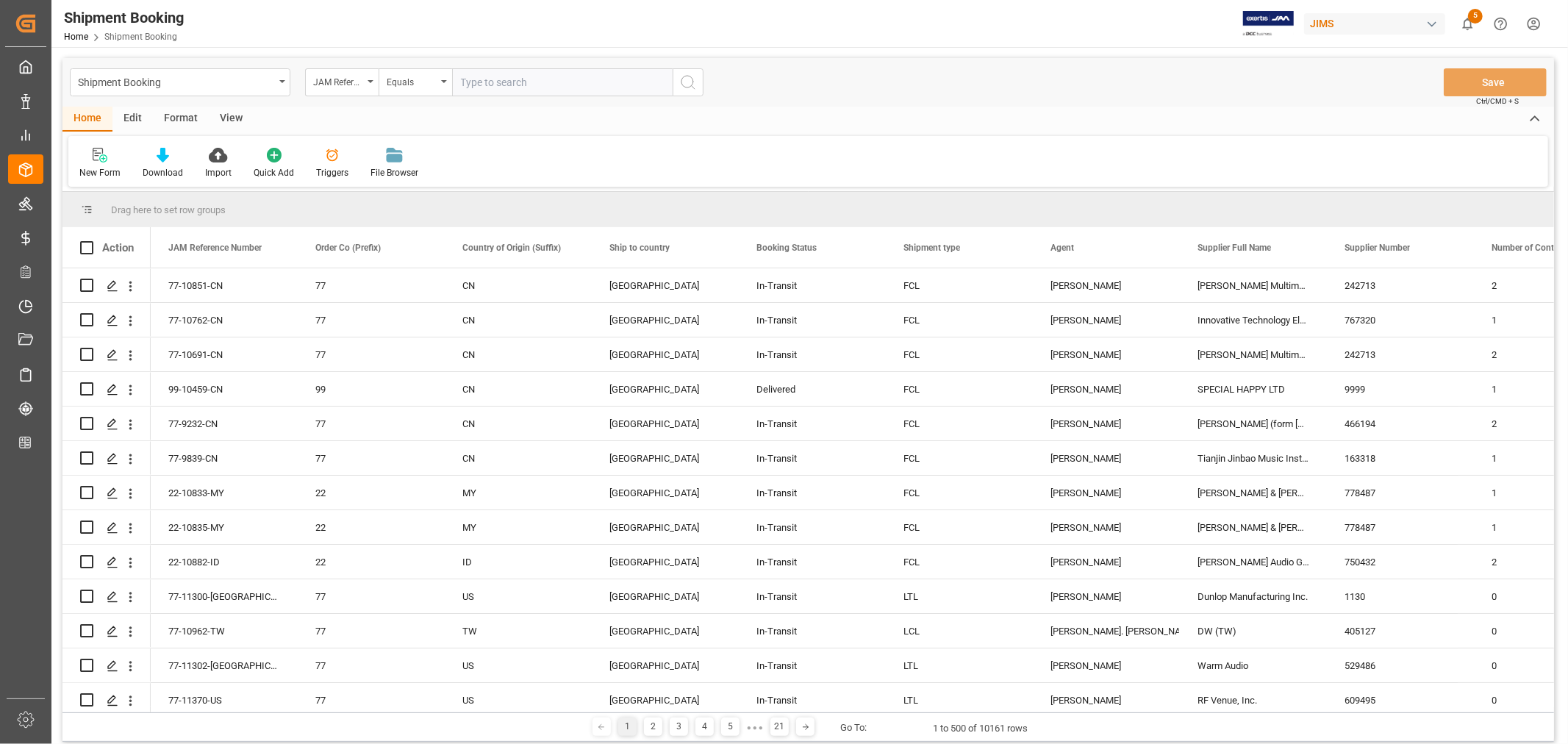
click at [1533, 24] on html "Created by potrace 1.15, written by Peter Selinger 2001-2017 Created by potrace…" at bounding box center [784, 372] width 1568 height 744
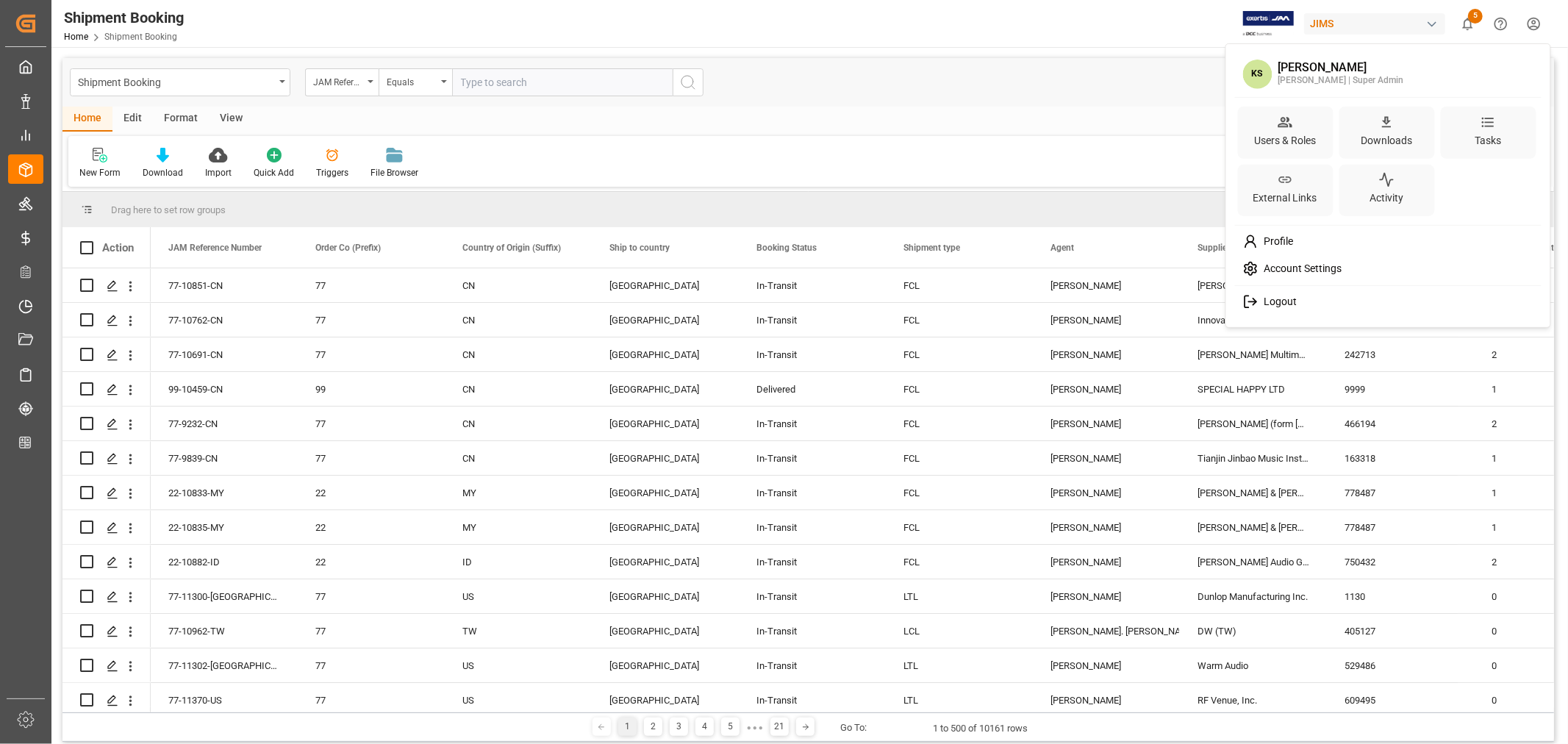
click at [1275, 299] on span "Logout" at bounding box center [1277, 301] width 39 height 13
